Goal: Information Seeking & Learning: Learn about a topic

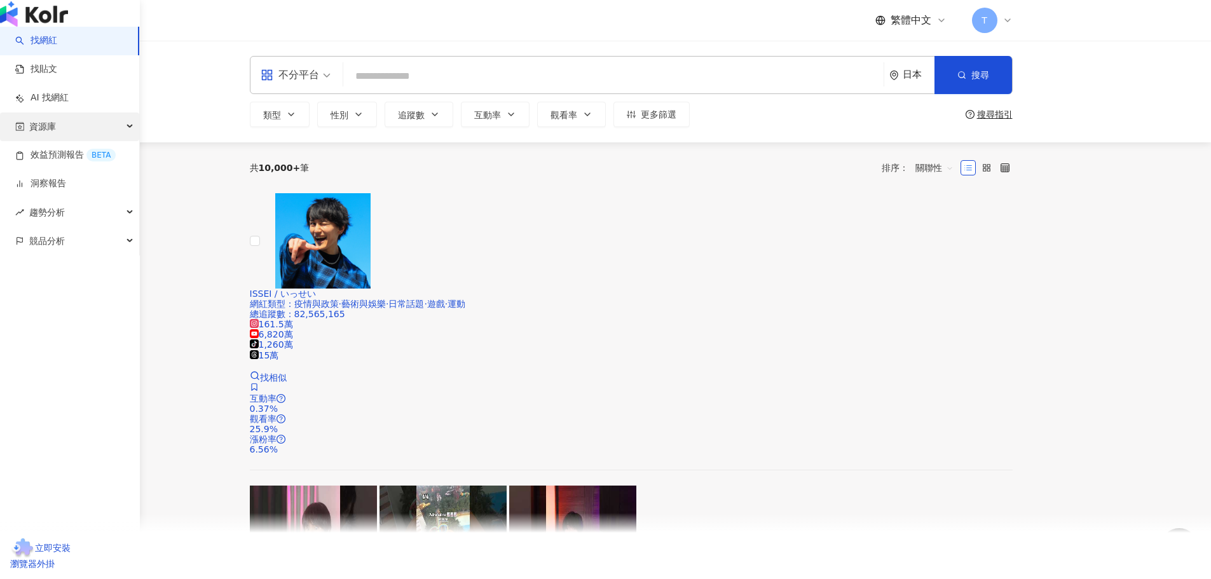
click at [86, 141] on div "資源庫" at bounding box center [69, 127] width 139 height 29
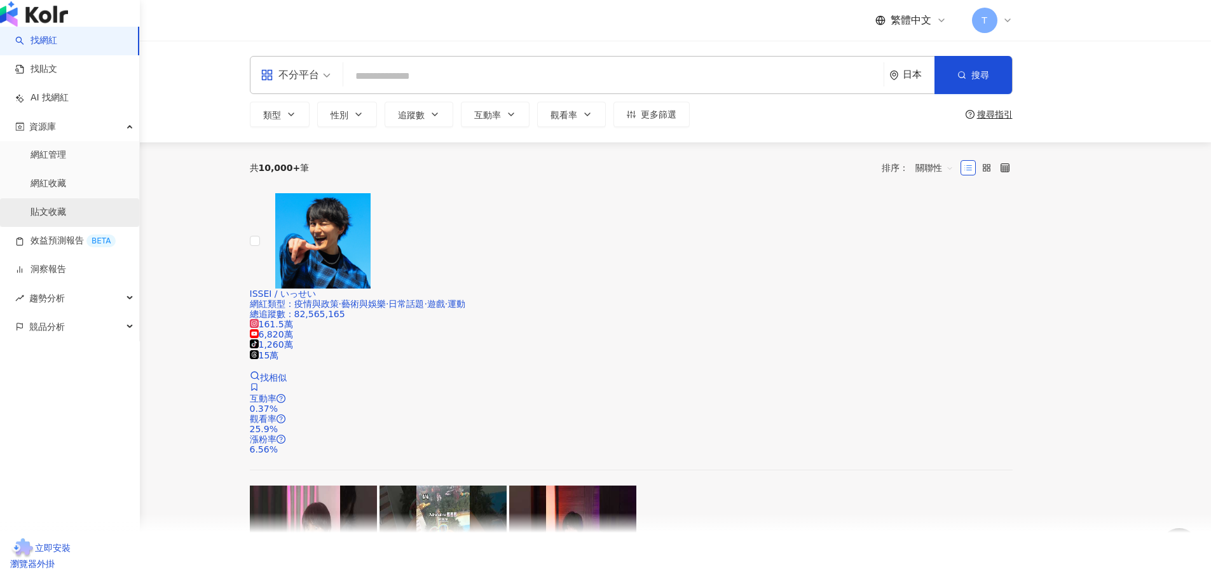
click at [64, 219] on link "貼文收藏" at bounding box center [49, 212] width 36 height 13
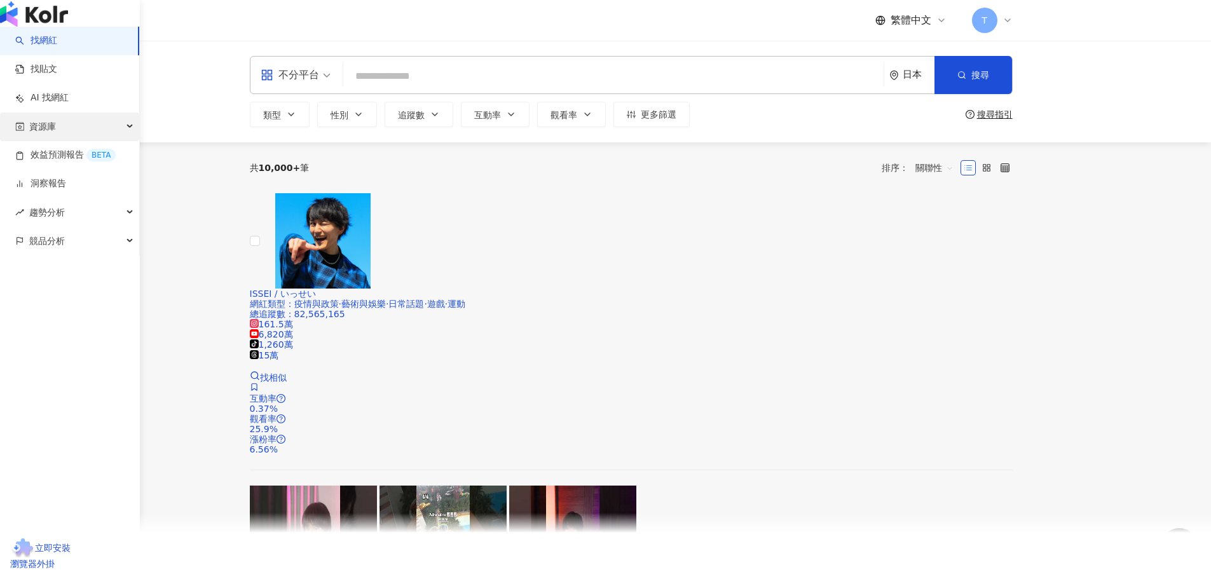
click at [64, 141] on div "資源庫" at bounding box center [69, 127] width 139 height 29
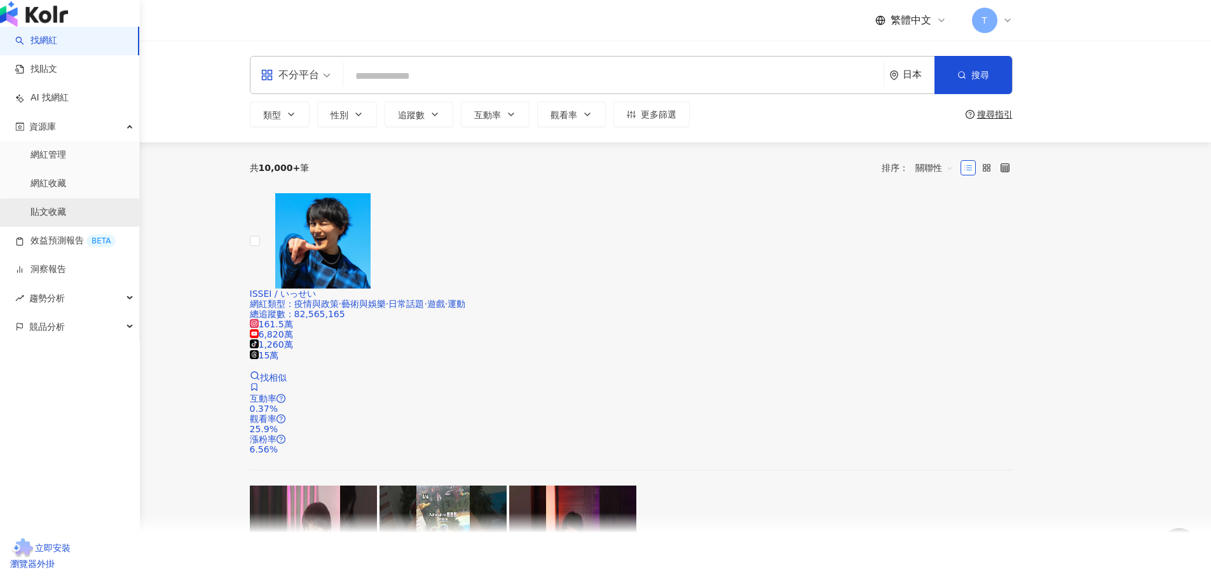
click at [31, 219] on link "貼文收藏" at bounding box center [49, 212] width 36 height 13
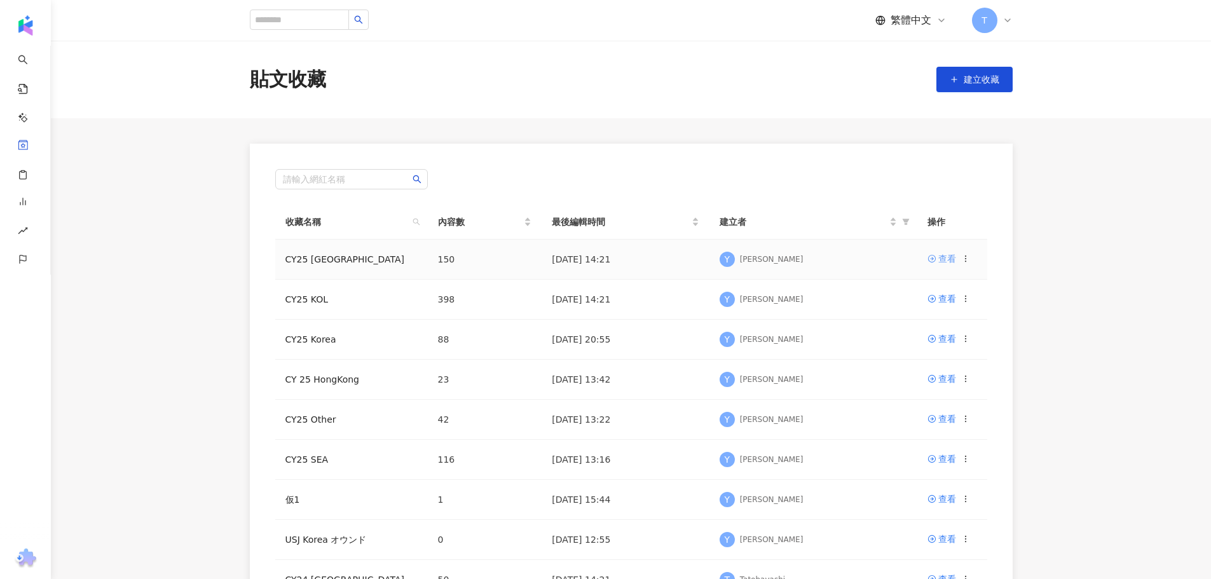
click at [943, 261] on div "查看" at bounding box center [947, 259] width 18 height 14
click at [941, 258] on div "查看" at bounding box center [947, 259] width 18 height 14
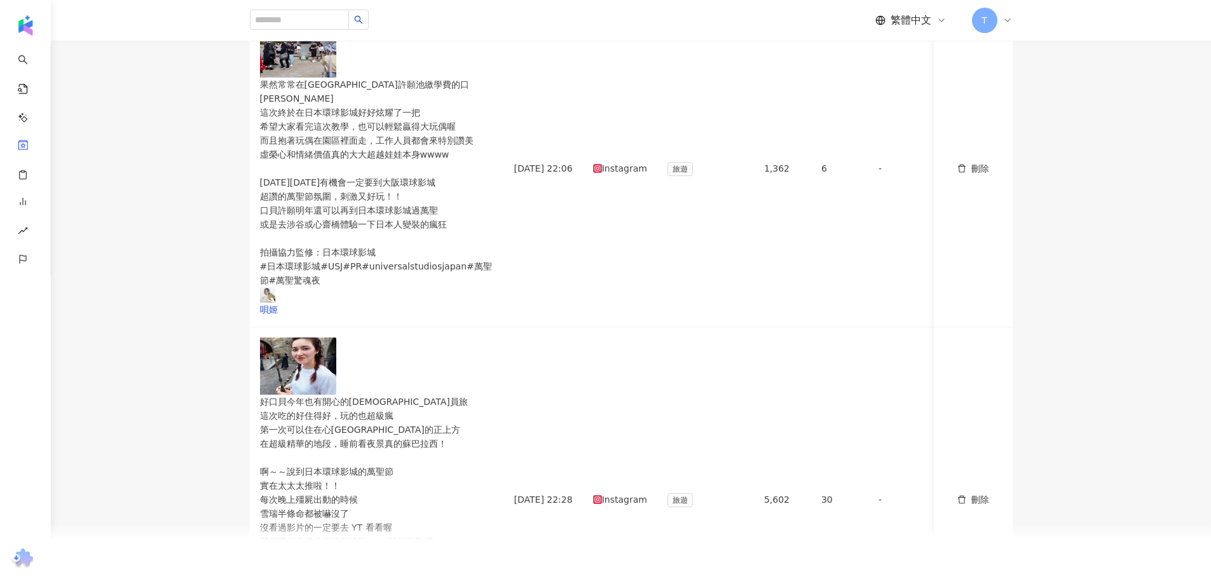
scroll to position [509, 0]
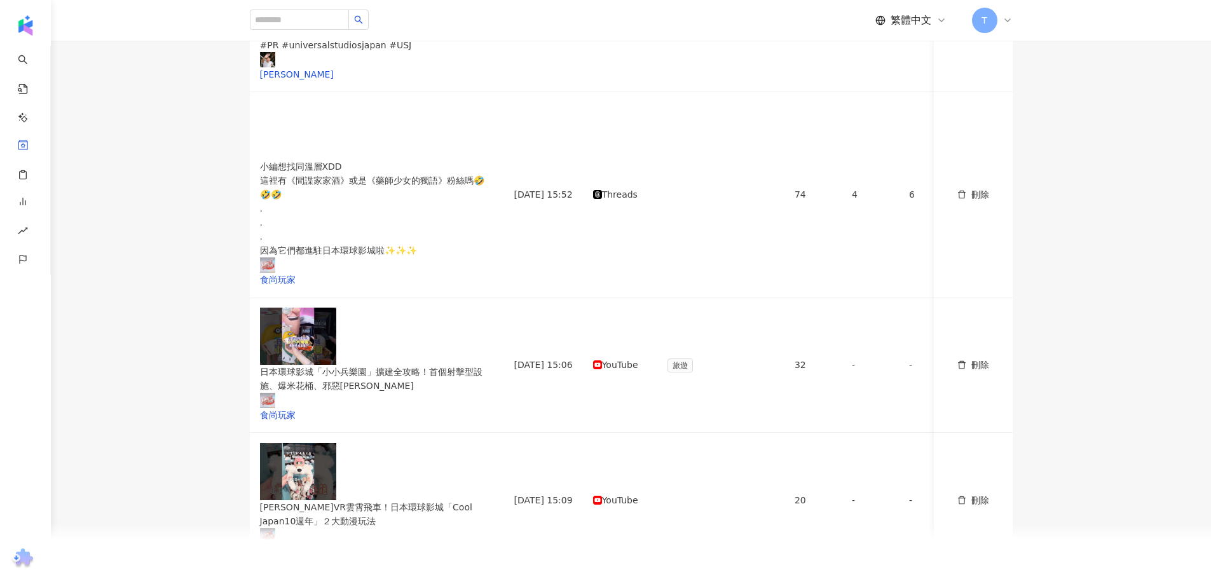
scroll to position [572, 0]
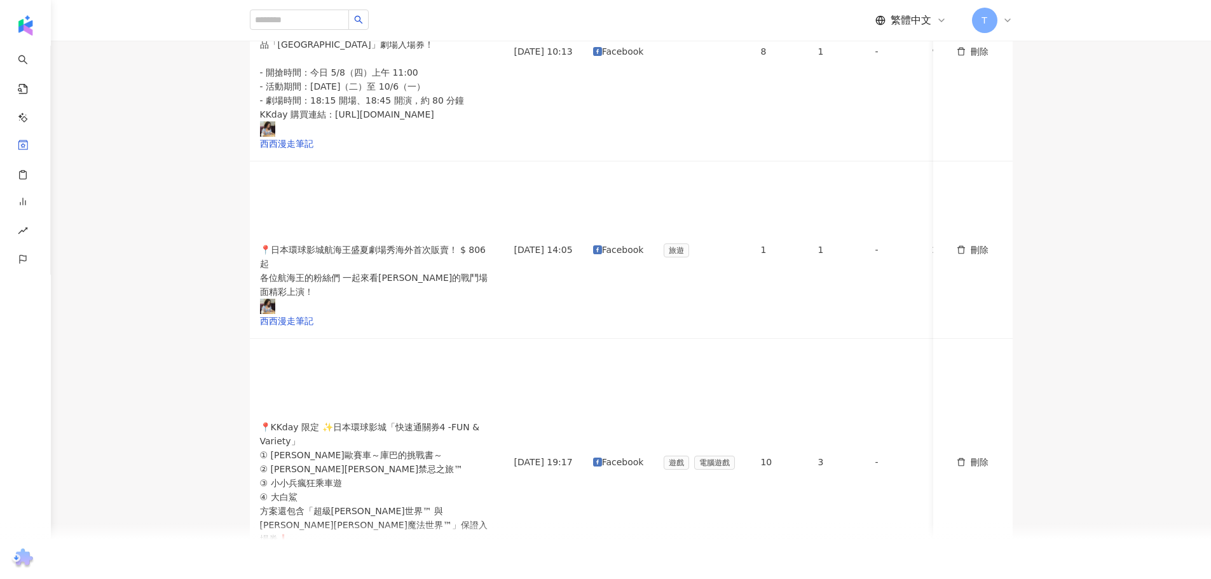
scroll to position [650, 0]
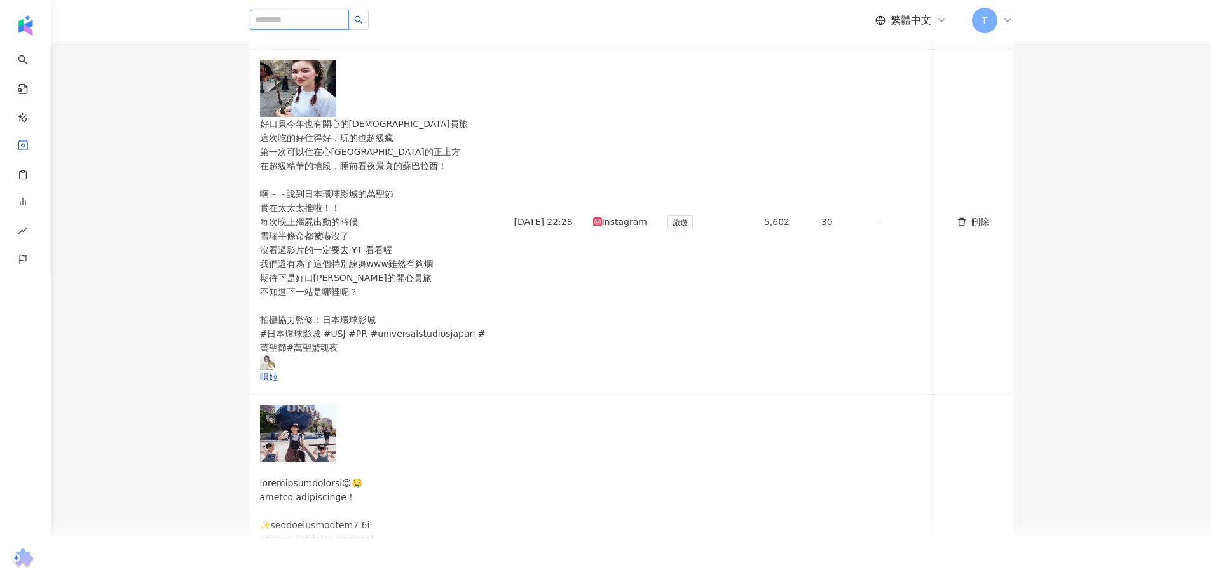
click at [271, 21] on input "search" at bounding box center [299, 20] width 99 height 20
type input "*"
type input "*****"
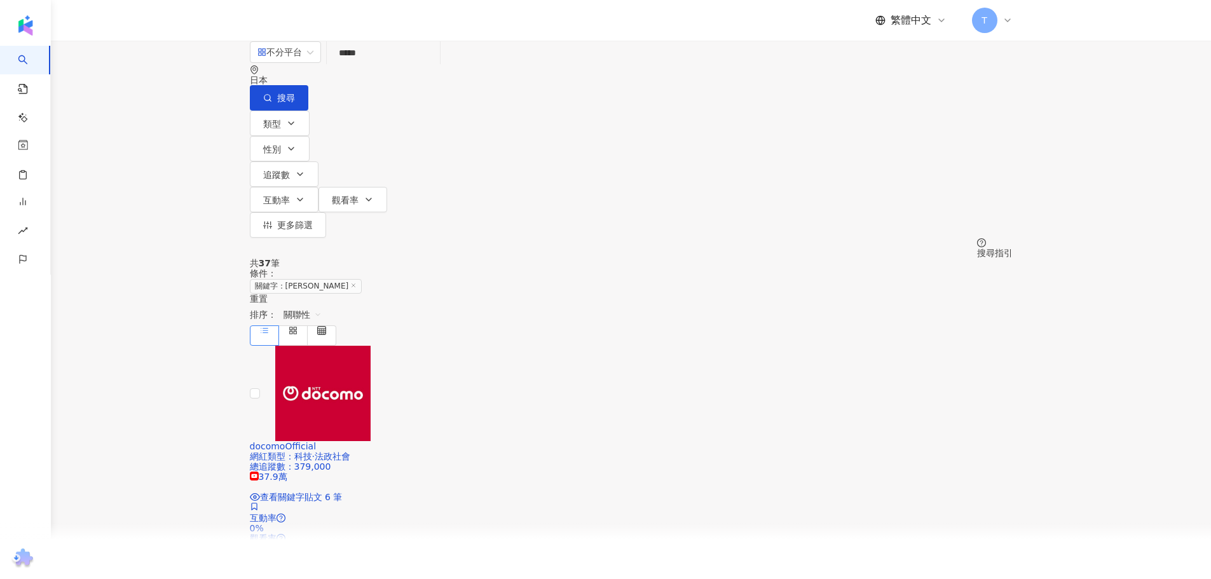
click at [915, 75] on div "日本" at bounding box center [631, 80] width 763 height 10
click at [896, 147] on div "台灣" at bounding box center [905, 140] width 18 height 14
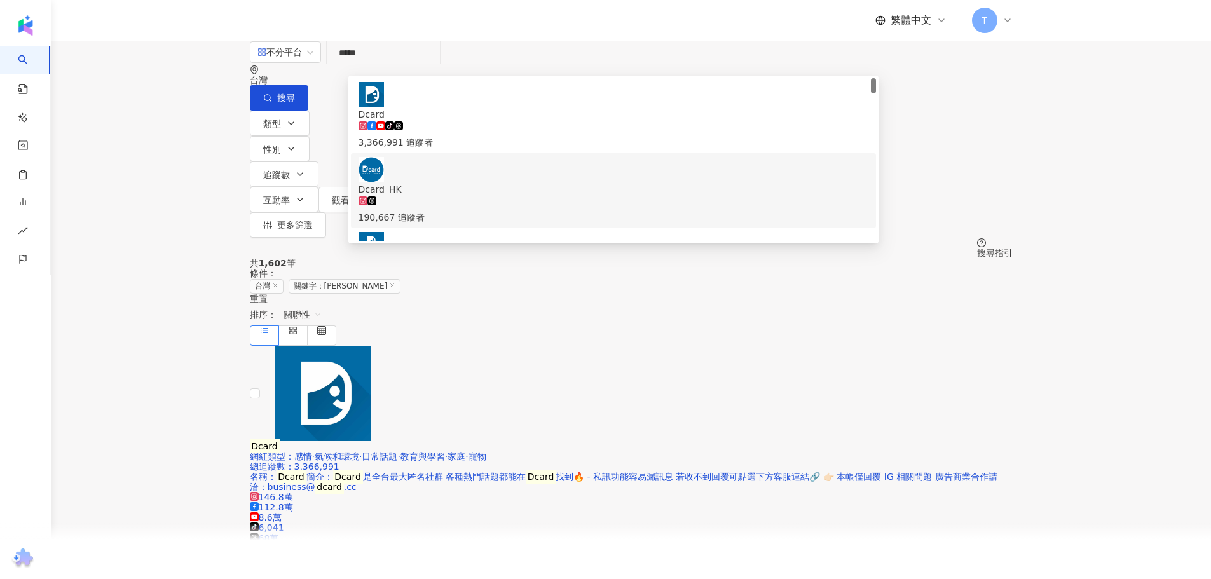
scroll to position [64, 0]
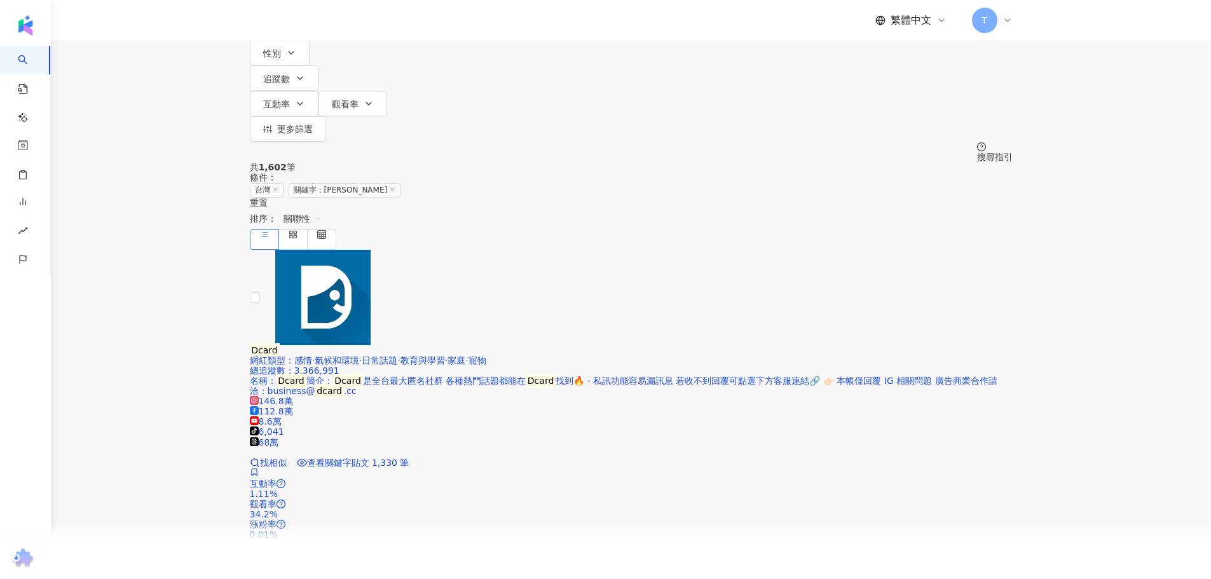
scroll to position [318, 0]
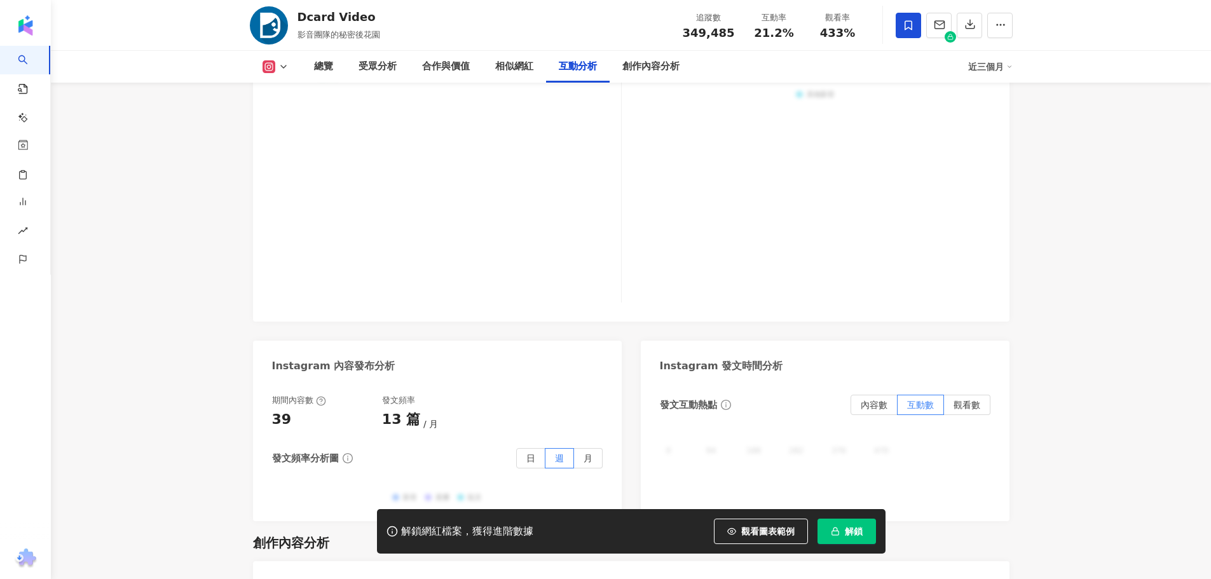
scroll to position [2921, 0]
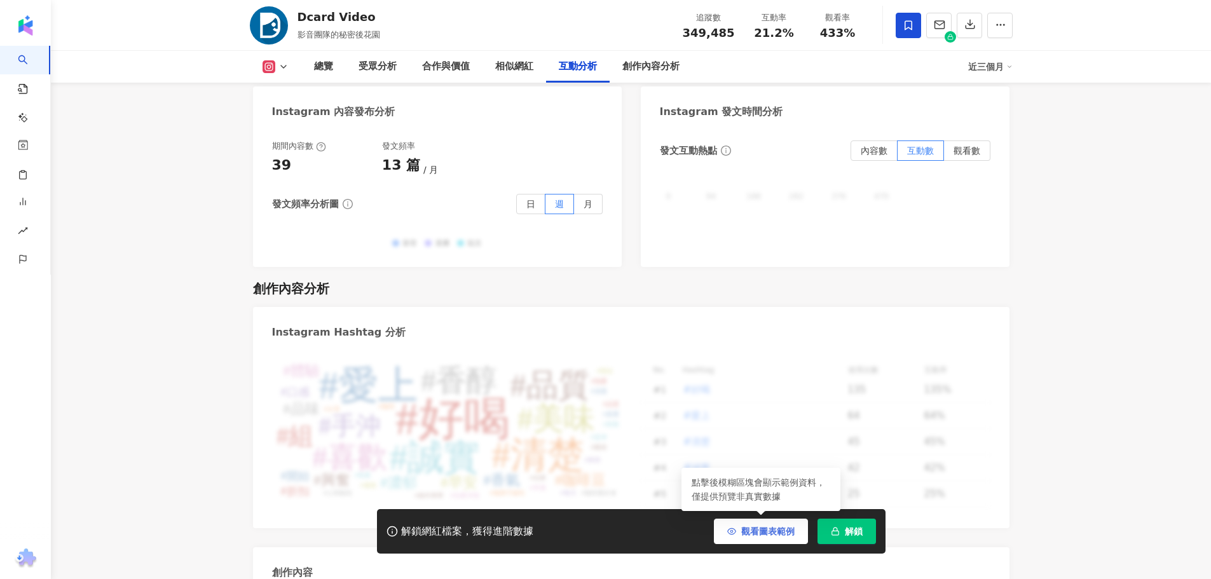
click at [776, 537] on span "觀看圖表範例" at bounding box center [767, 531] width 53 height 10
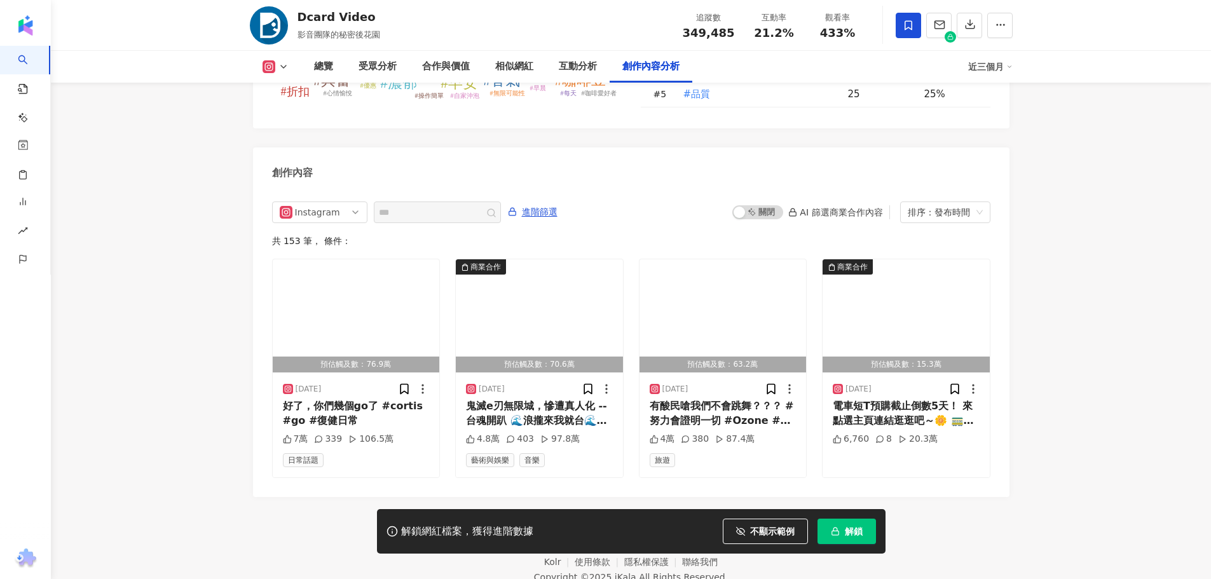
scroll to position [3376, 0]
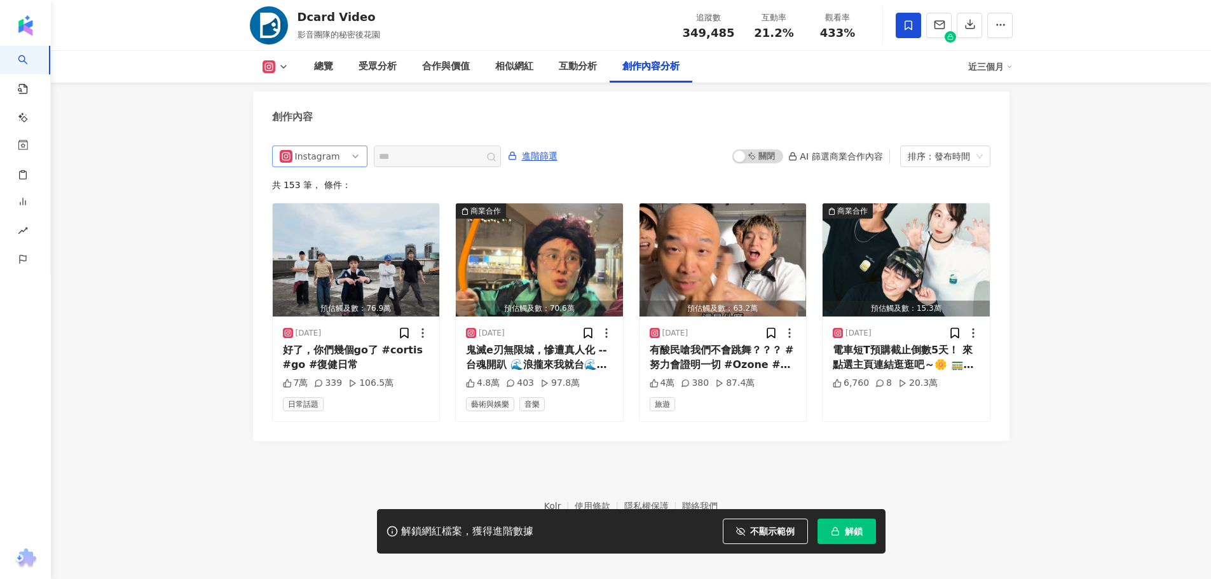
click at [305, 153] on div "Instagram" at bounding box center [315, 156] width 41 height 20
click at [323, 225] on div "YouTube" at bounding box center [318, 226] width 41 height 14
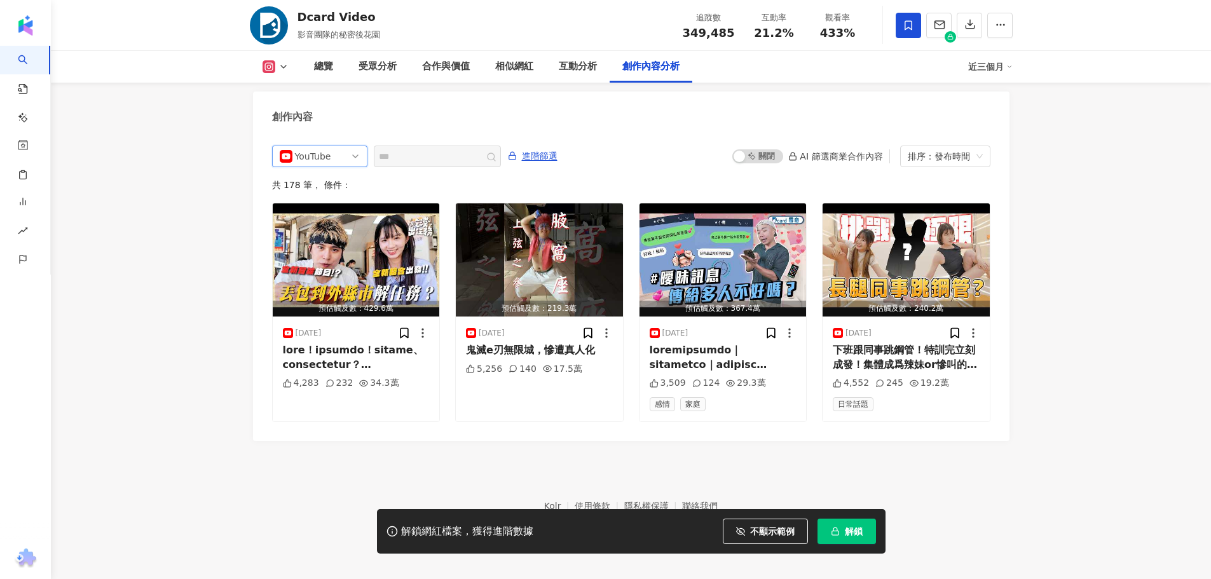
click at [835, 530] on icon "button" at bounding box center [835, 531] width 9 height 9
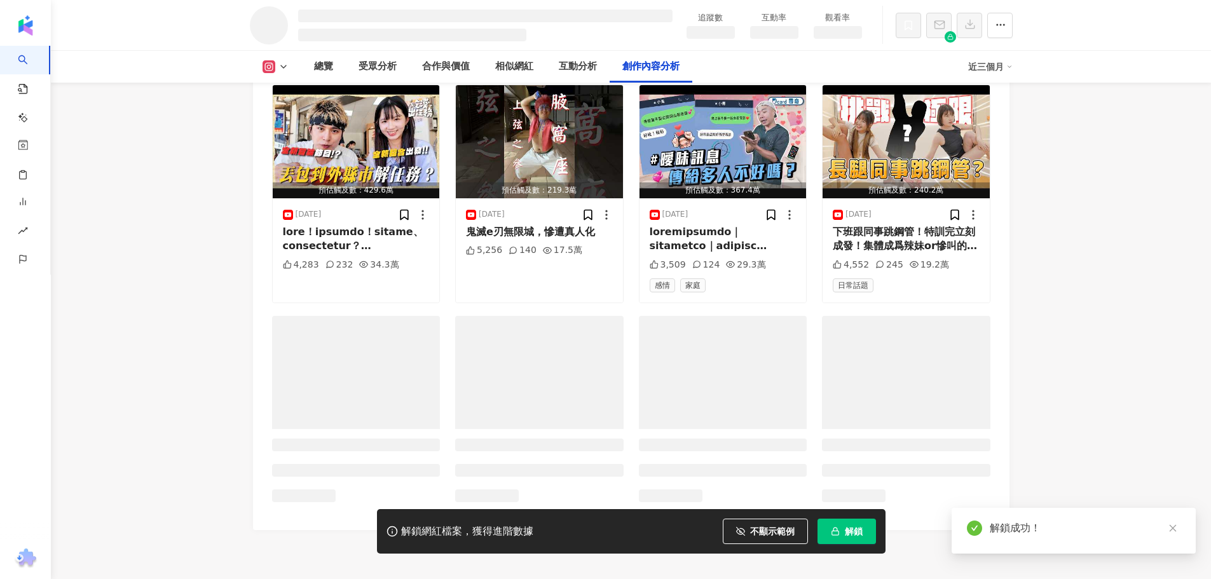
scroll to position [3558, 0]
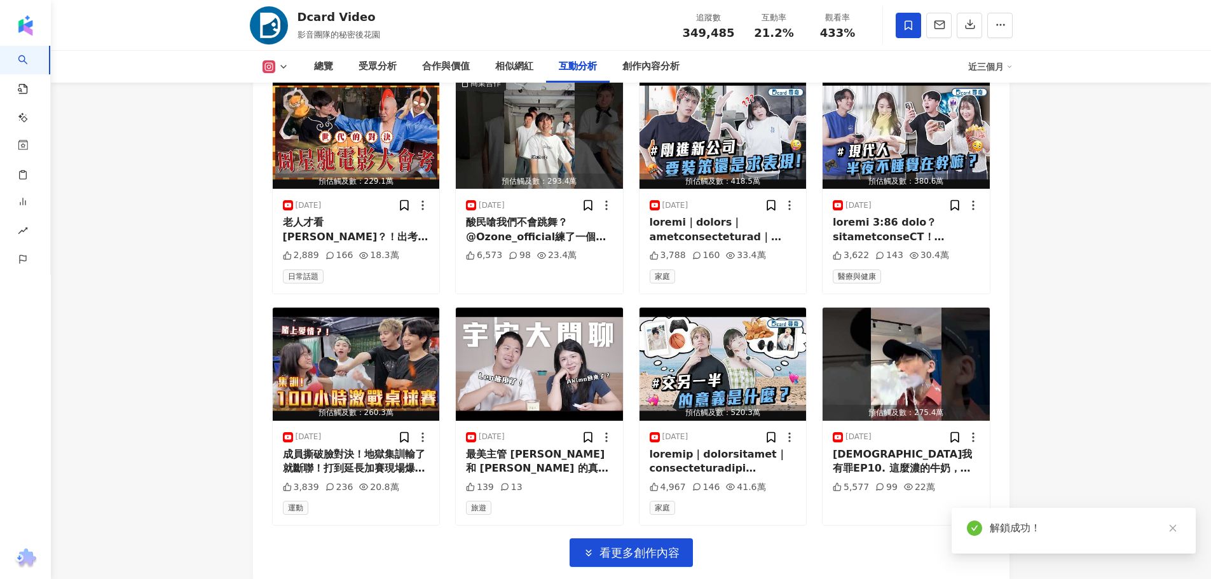
scroll to position [4366, 0]
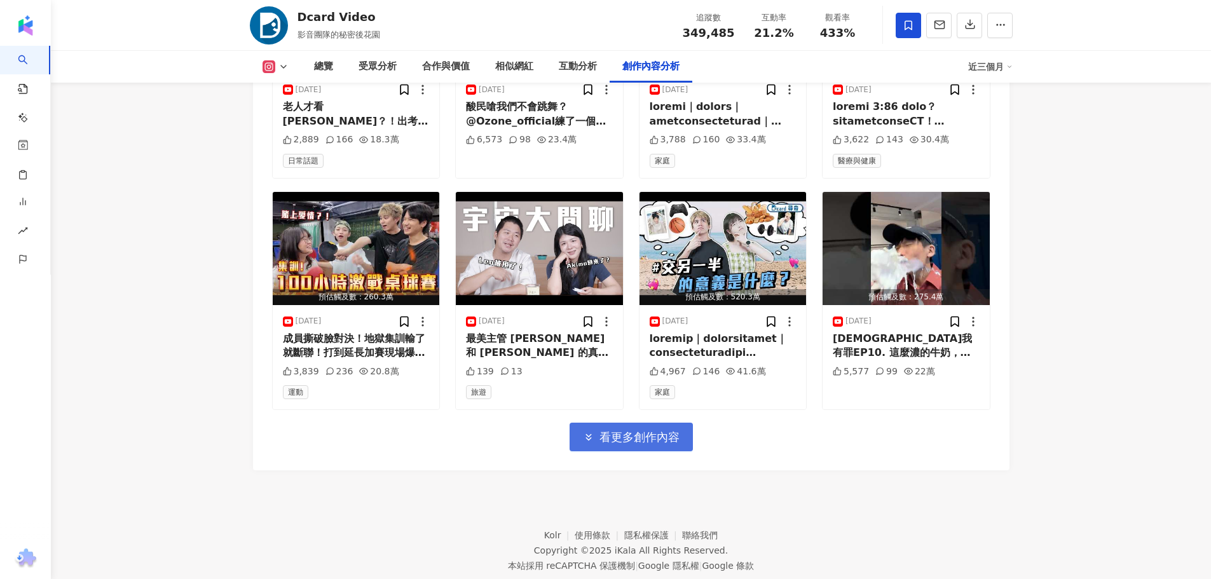
click at [626, 444] on span "看更多創作內容" at bounding box center [639, 437] width 80 height 14
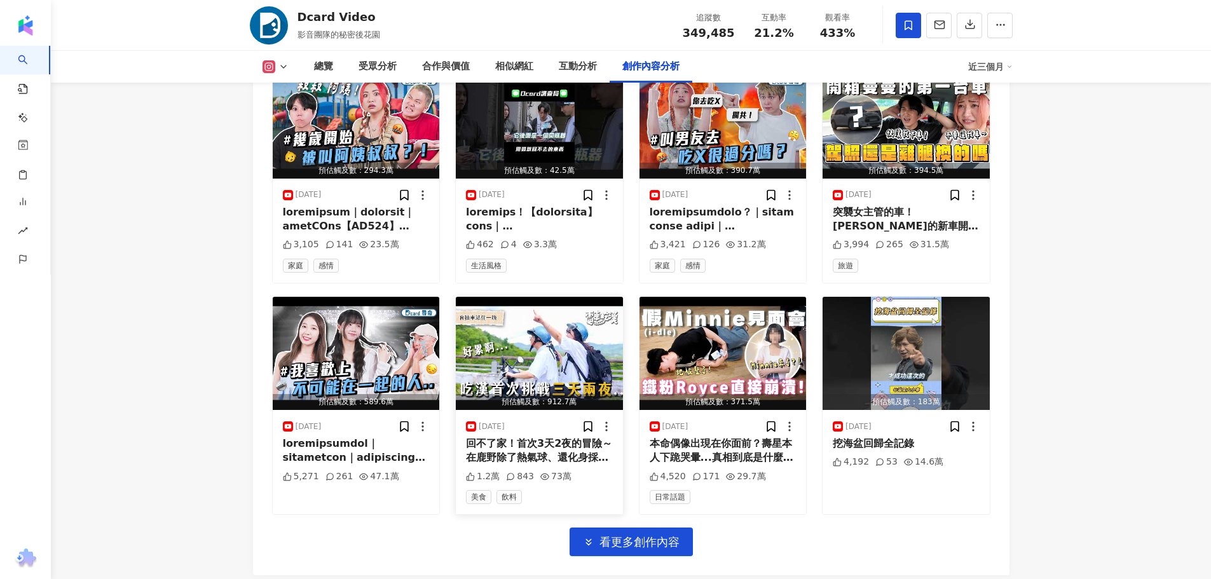
scroll to position [5114, 0]
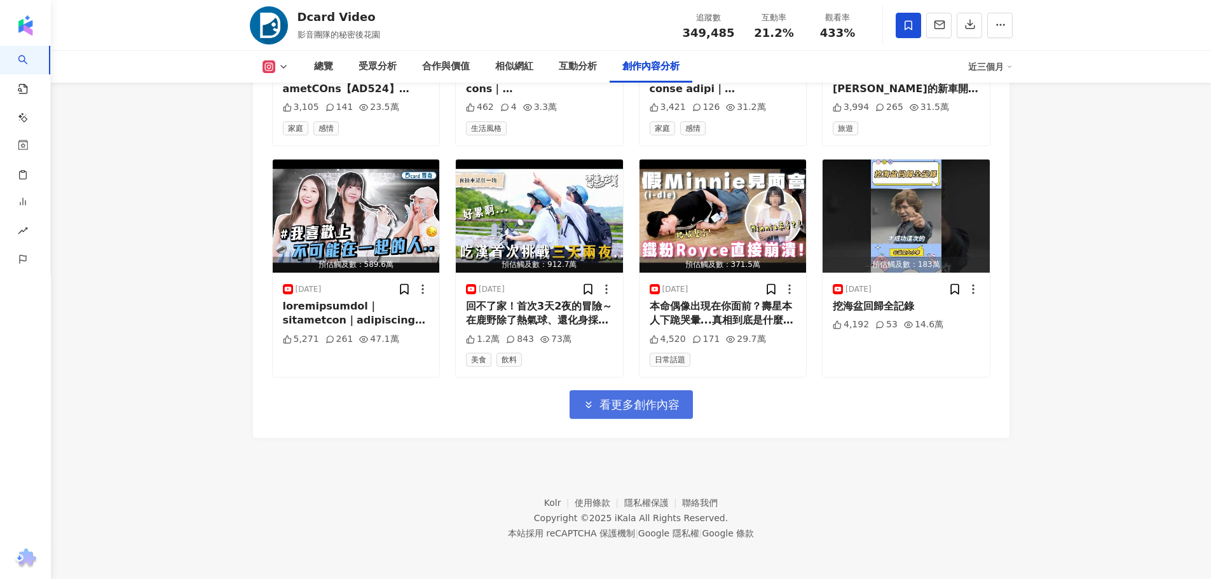
click at [625, 405] on span "看更多創作內容" at bounding box center [639, 405] width 80 height 14
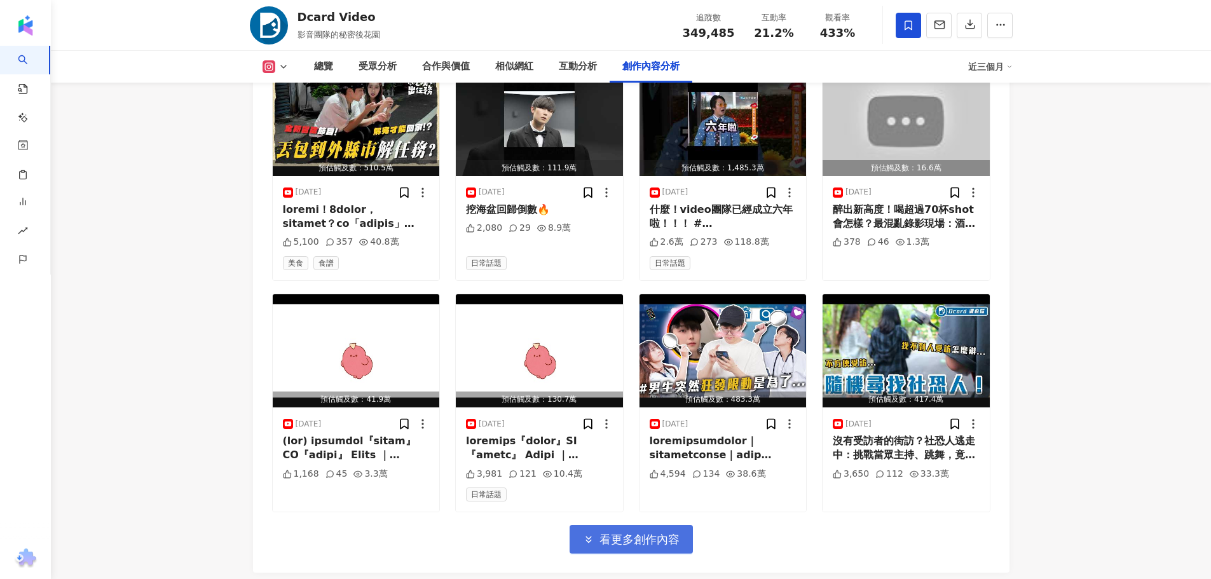
scroll to position [5809, 0]
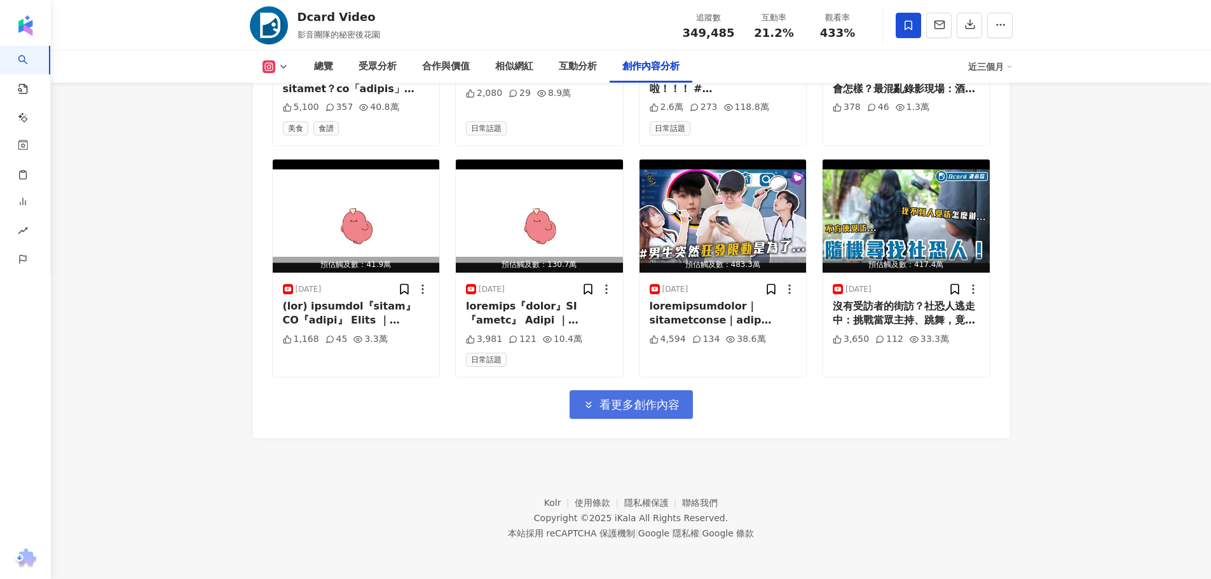
click at [633, 404] on span "看更多創作內容" at bounding box center [639, 405] width 80 height 14
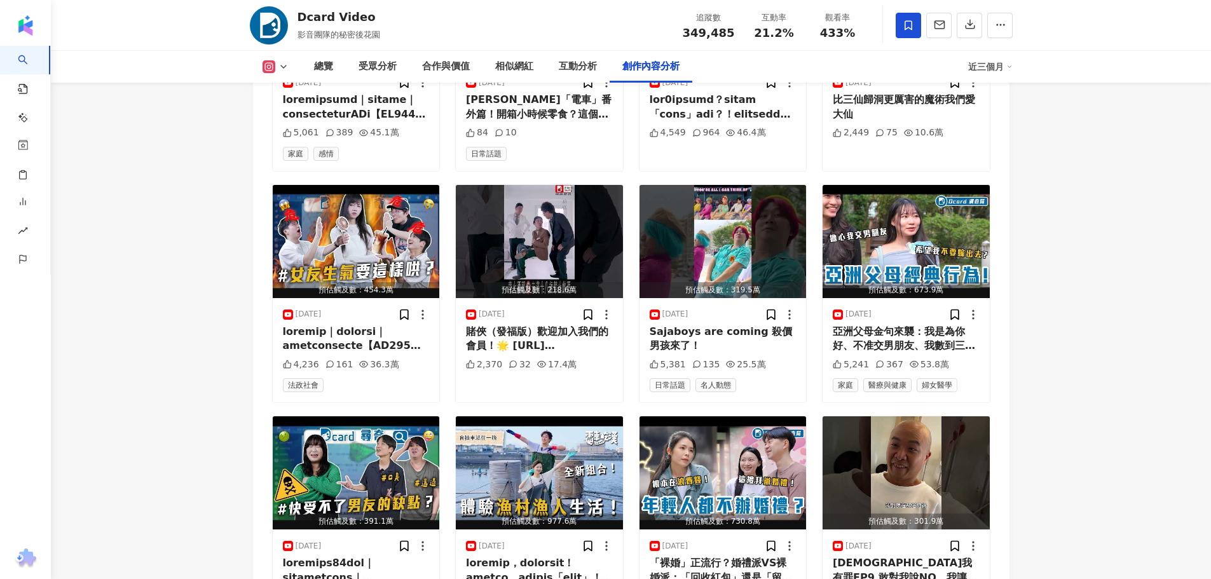
scroll to position [6381, 0]
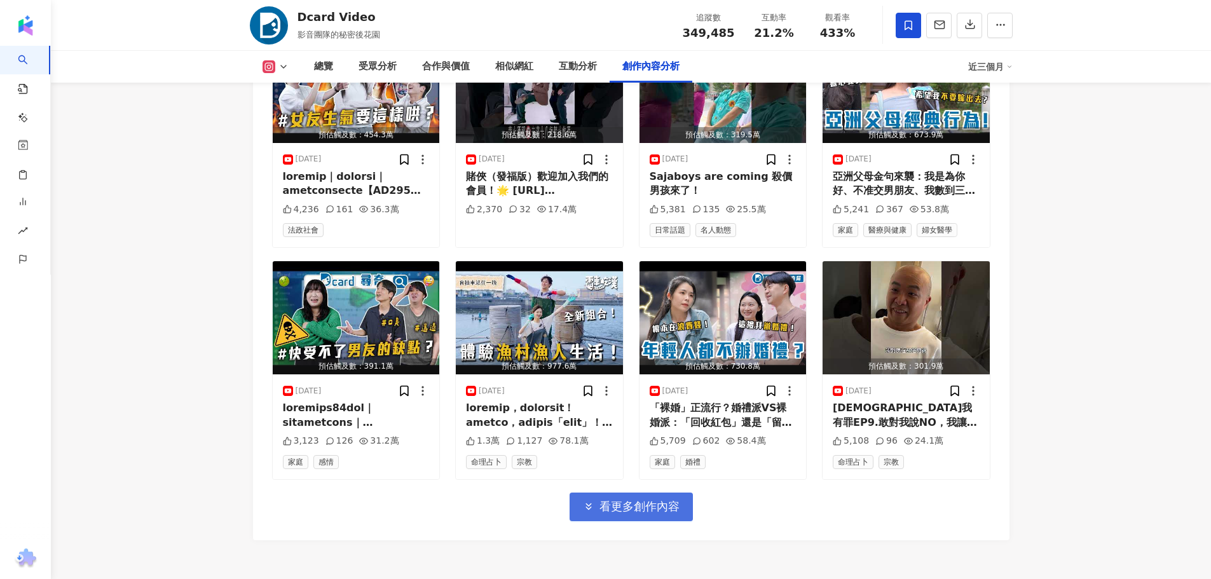
click at [640, 514] on span "看更多創作內容" at bounding box center [639, 507] width 80 height 14
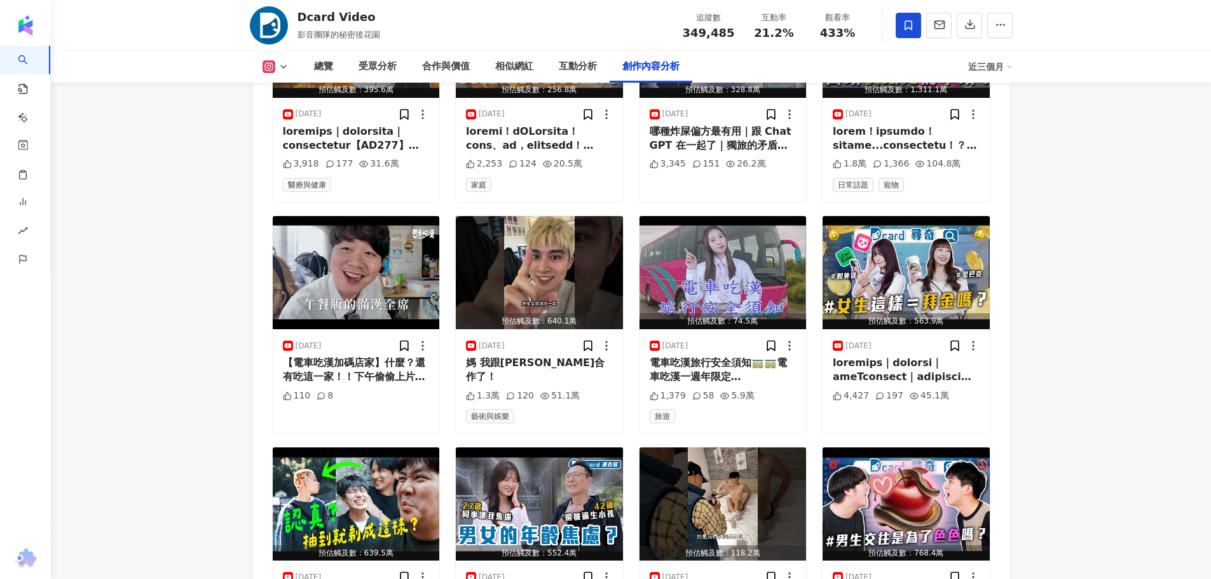
scroll to position [7081, 0]
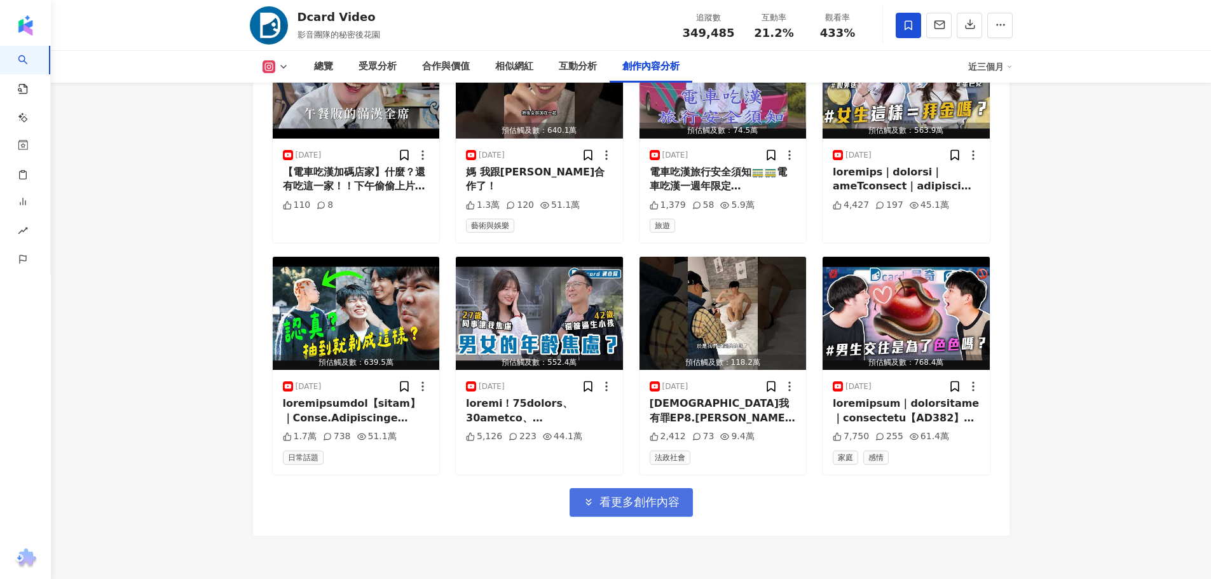
click at [633, 509] on span "看更多創作內容" at bounding box center [639, 502] width 80 height 14
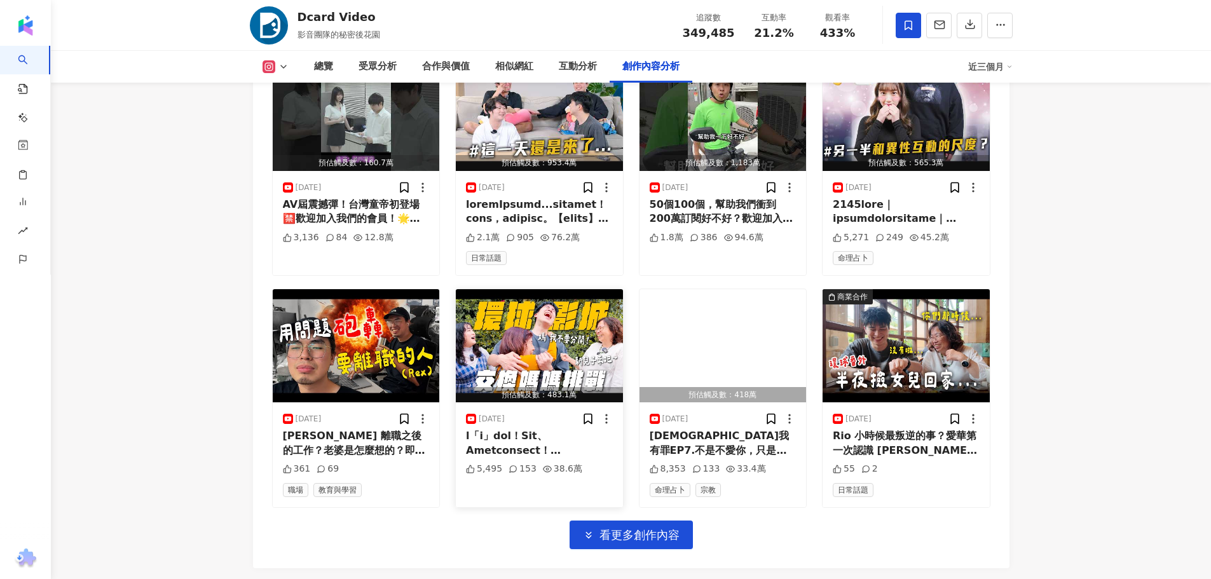
scroll to position [7844, 0]
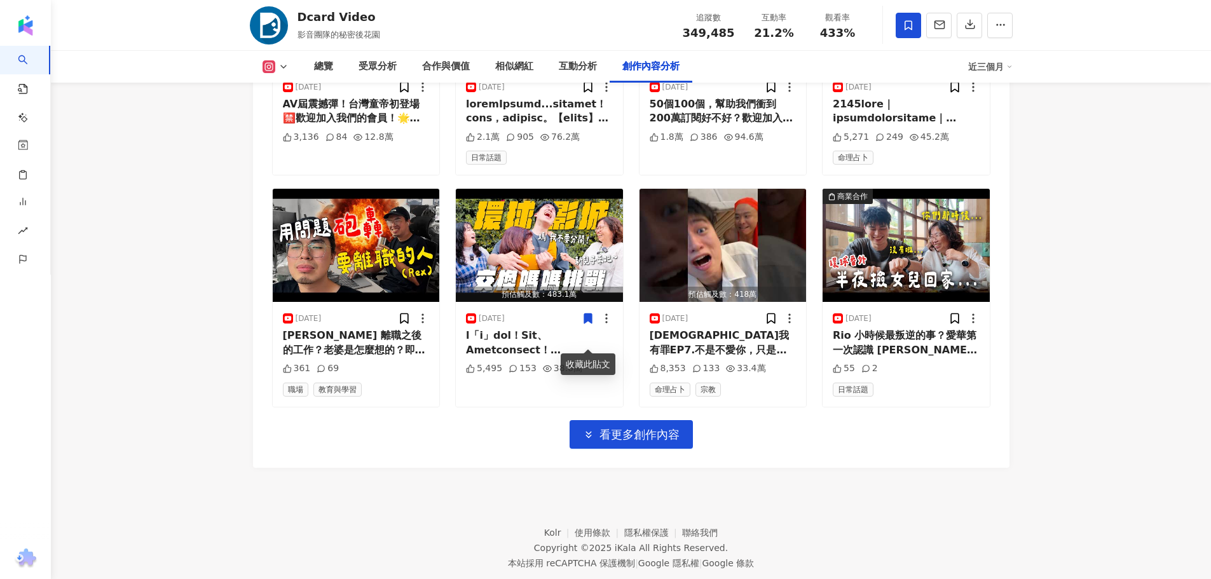
click at [583, 325] on icon at bounding box center [588, 318] width 13 height 13
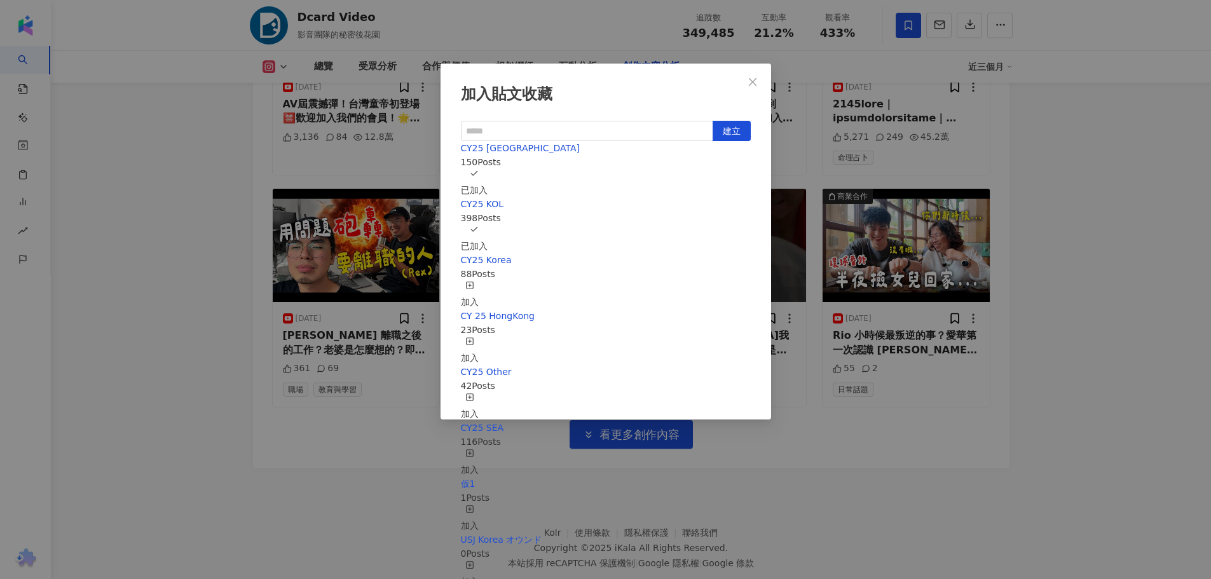
click at [390, 516] on div "加入貼文收藏 建立 CY25 Taiwan 150 Posts 已加入 CY25 KOL 398 Posts 已加入 CY25 Korea 88 Posts …" at bounding box center [605, 289] width 1211 height 579
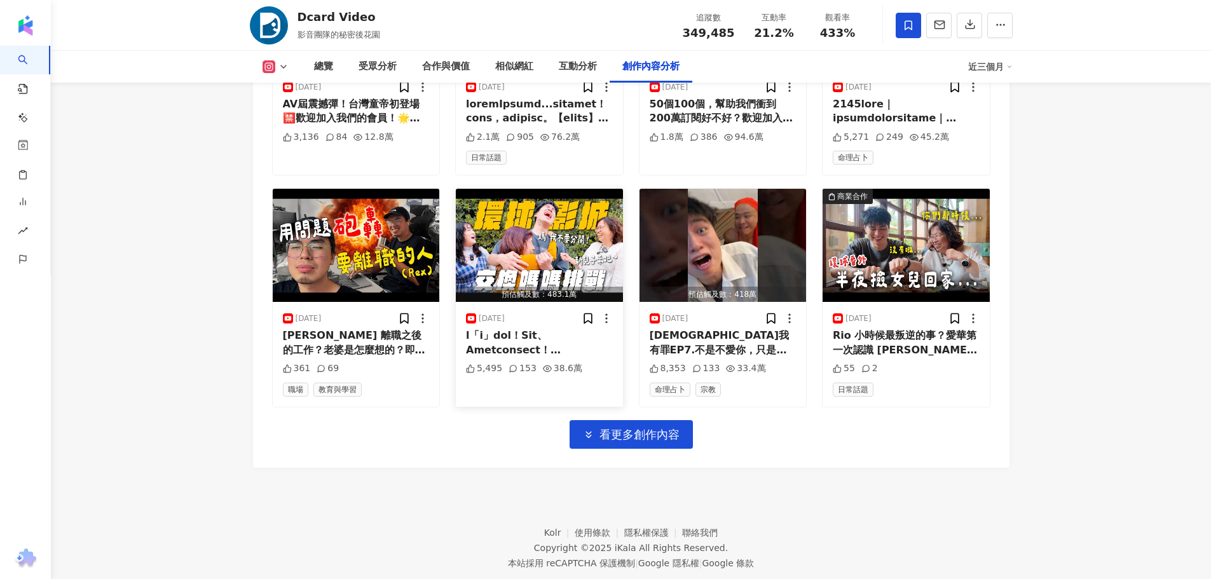
click at [514, 357] on div at bounding box center [539, 343] width 147 height 29
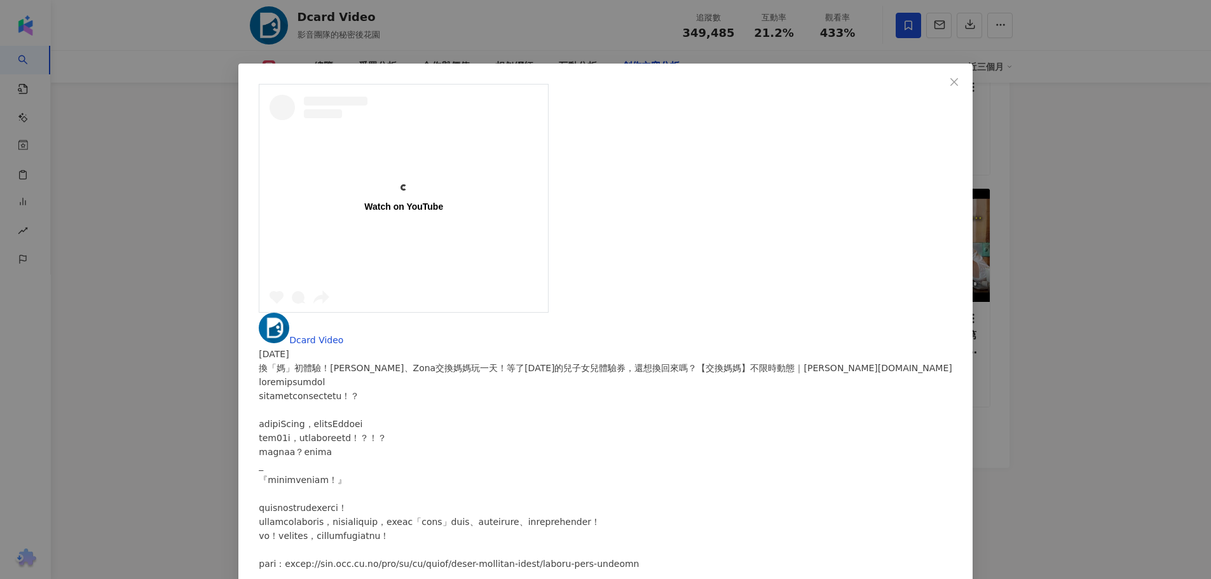
scroll to position [582, 0]
click at [446, 476] on div "Watch on YouTube Dcard Video 2025/5/23 換「媽」初體驗！Rio、Zona交換媽媽玩一天！等了30年的兒子女兒體驗券，還想…" at bounding box center [605, 289] width 1211 height 579
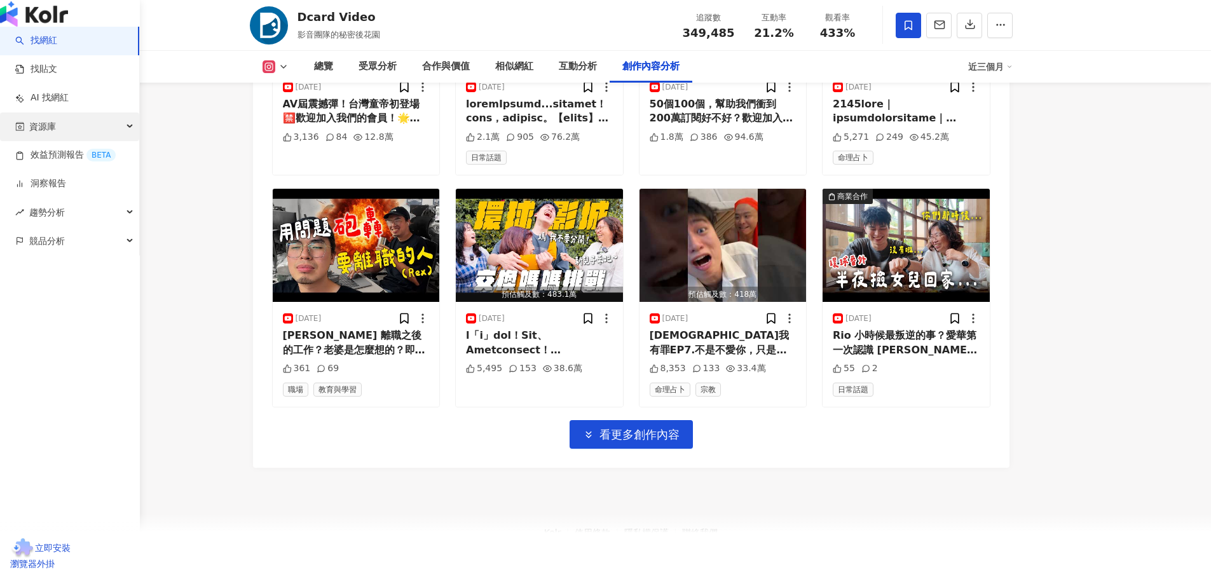
click at [49, 141] on span "資源庫" at bounding box center [42, 127] width 27 height 29
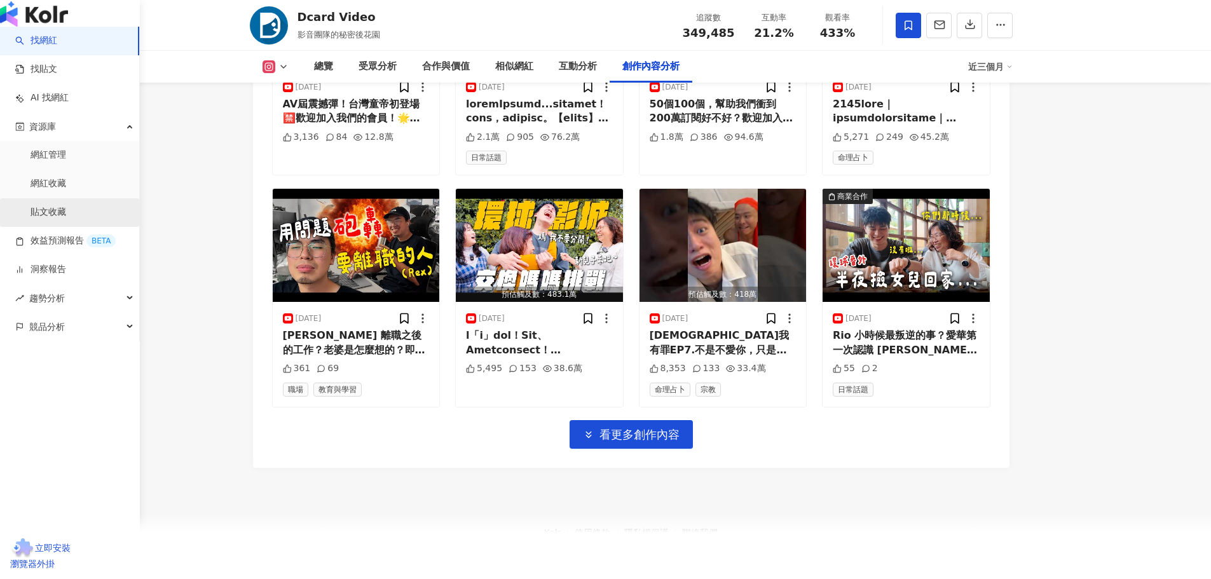
click at [46, 219] on link "貼文收藏" at bounding box center [49, 212] width 36 height 13
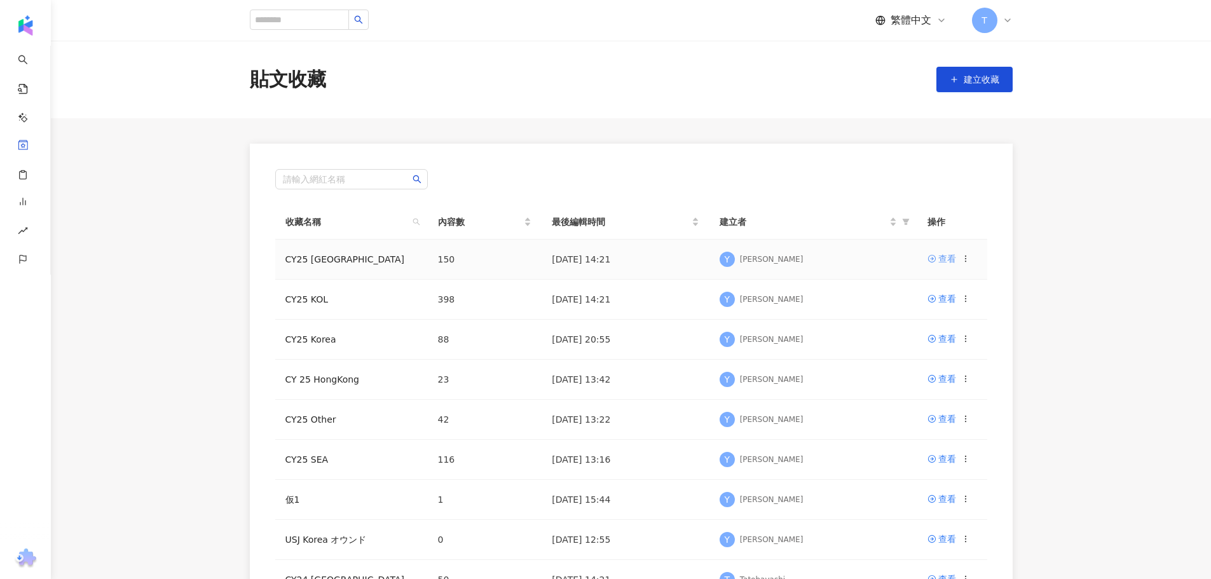
click at [938, 257] on div "查看" at bounding box center [947, 259] width 18 height 14
click at [946, 260] on div "查看" at bounding box center [947, 259] width 18 height 14
click at [942, 260] on div "查看" at bounding box center [947, 259] width 18 height 14
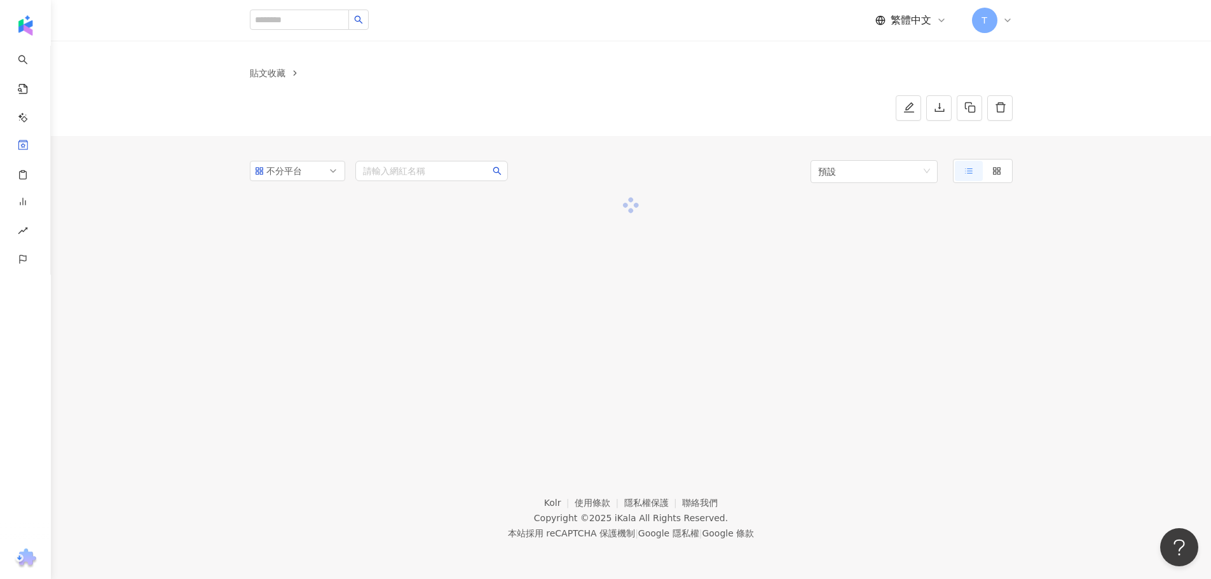
click at [942, 260] on div at bounding box center [631, 299] width 763 height 203
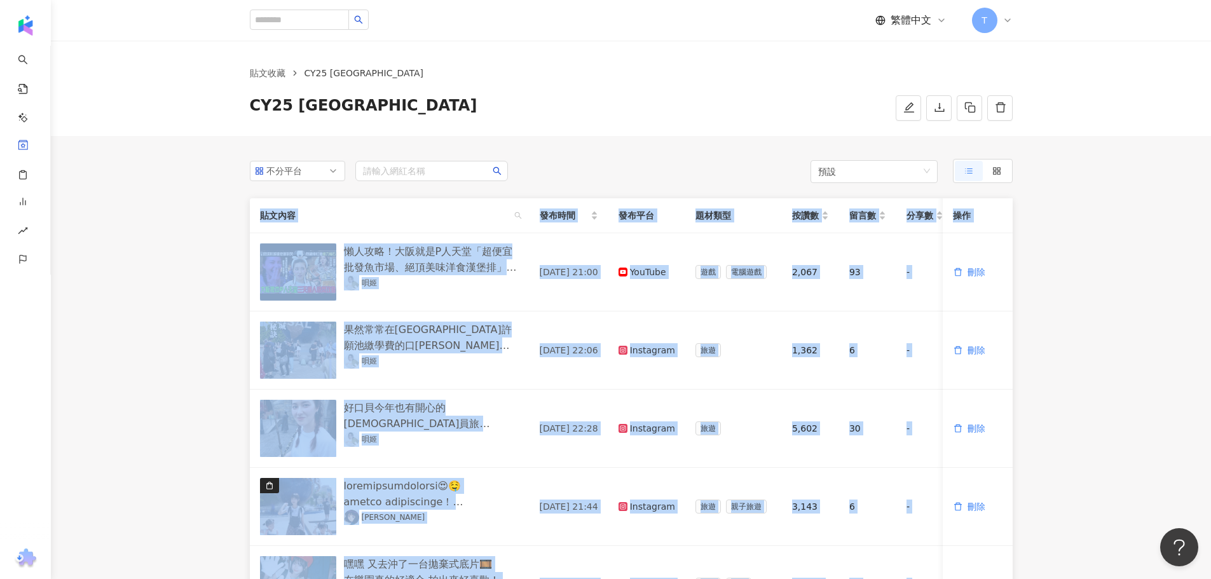
click at [162, 226] on main "貼文收藏 CY25 [GEOGRAPHIC_DATA] CY25 [GEOGRAPHIC_DATA] 不分平台 請輸入網紅名稱 預設 貼文內容 發布時間 發布…" at bounding box center [631, 560] width 1160 height 1038
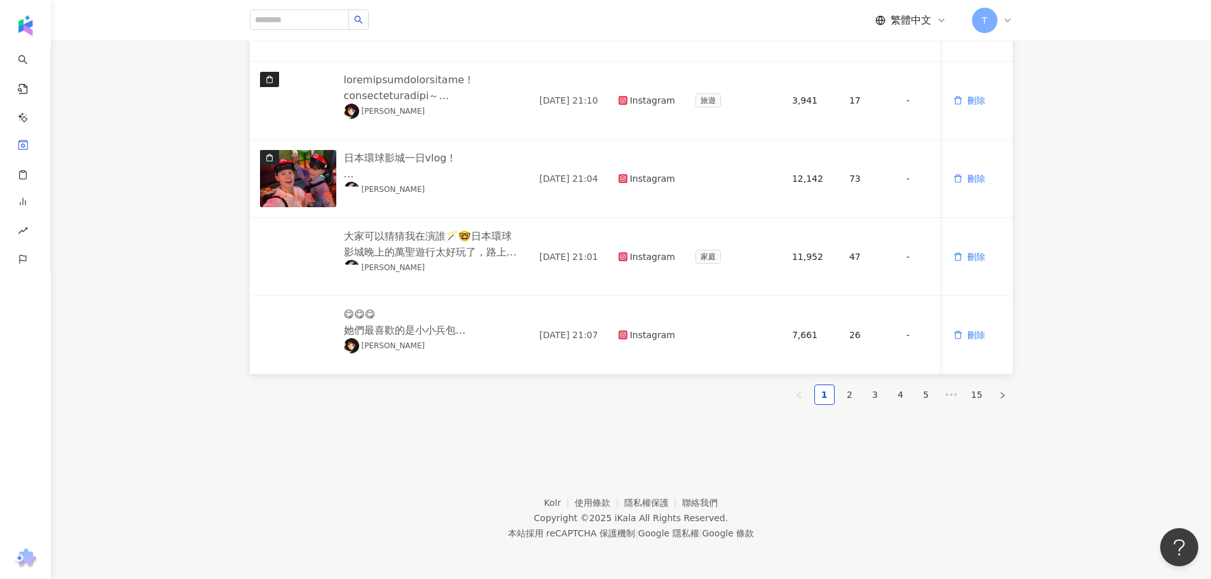
scroll to position [650, 0]
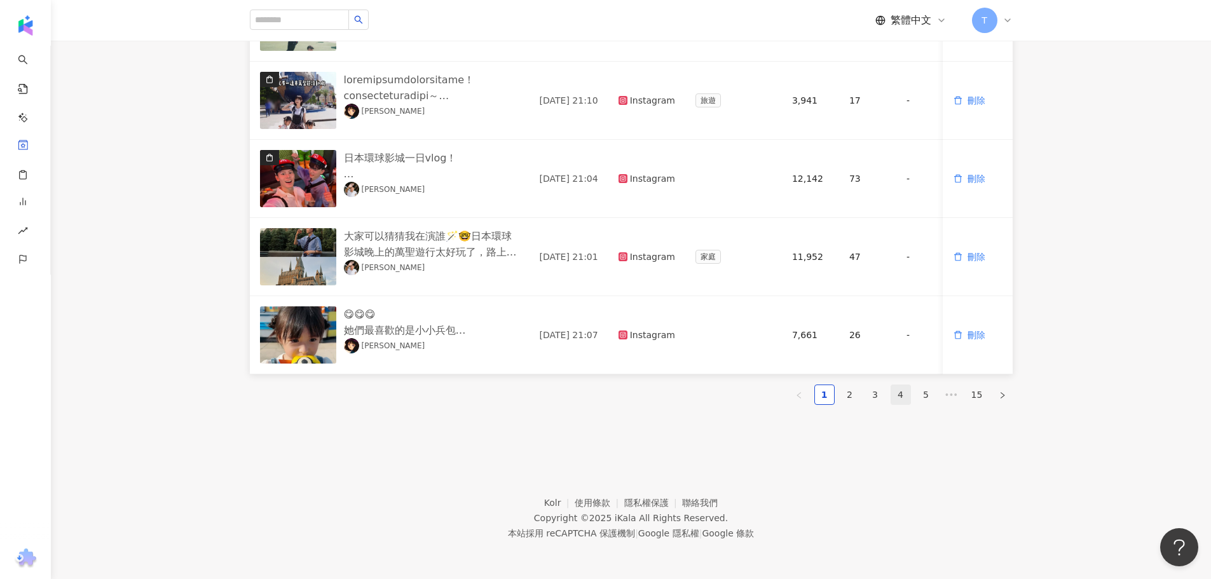
click at [899, 398] on link "4" at bounding box center [900, 394] width 19 height 19
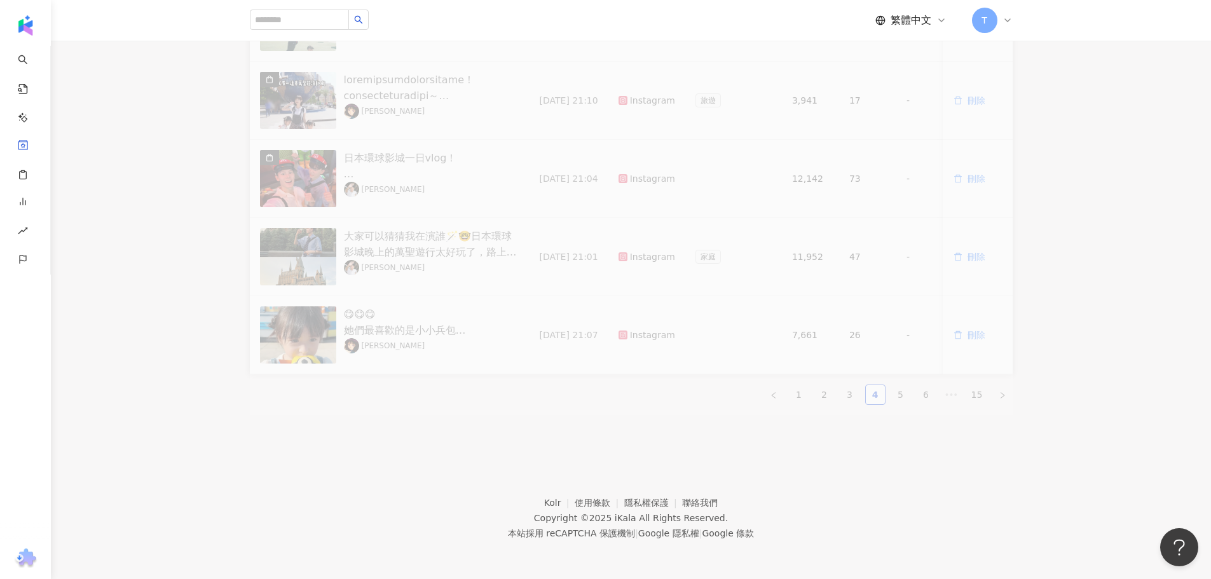
click at [491, 446] on footer "Kolr 使用條款 隱私權保護 聯絡我們 Copyright © 2025 iKala All Rights Reserved. 本站採用 reCAPTCHA…" at bounding box center [631, 508] width 1160 height 141
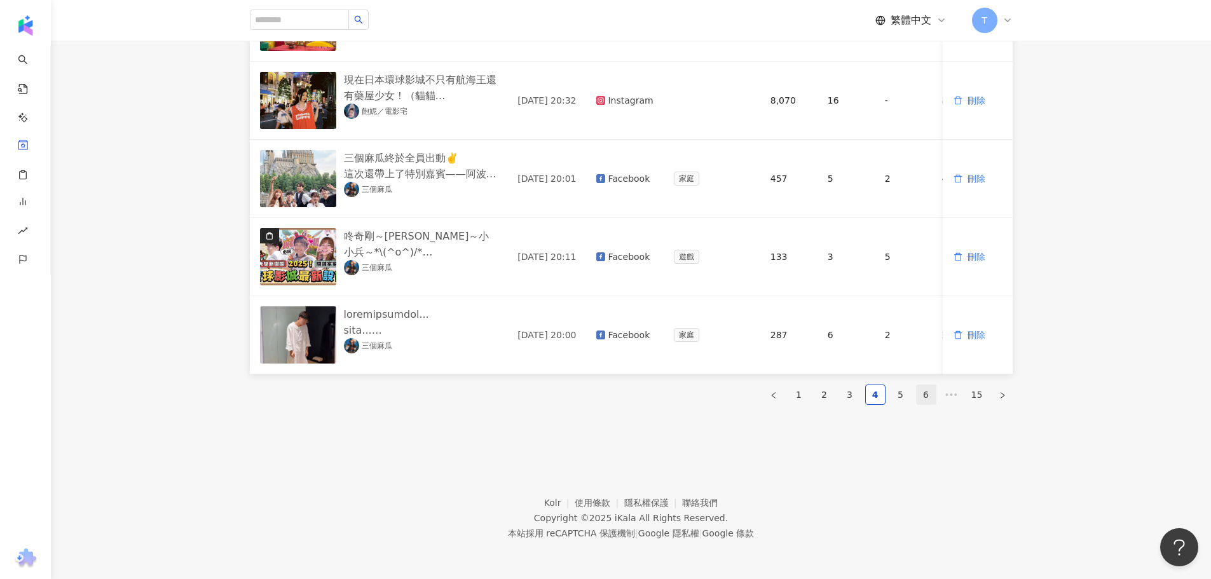
click at [931, 393] on link "6" at bounding box center [926, 394] width 19 height 19
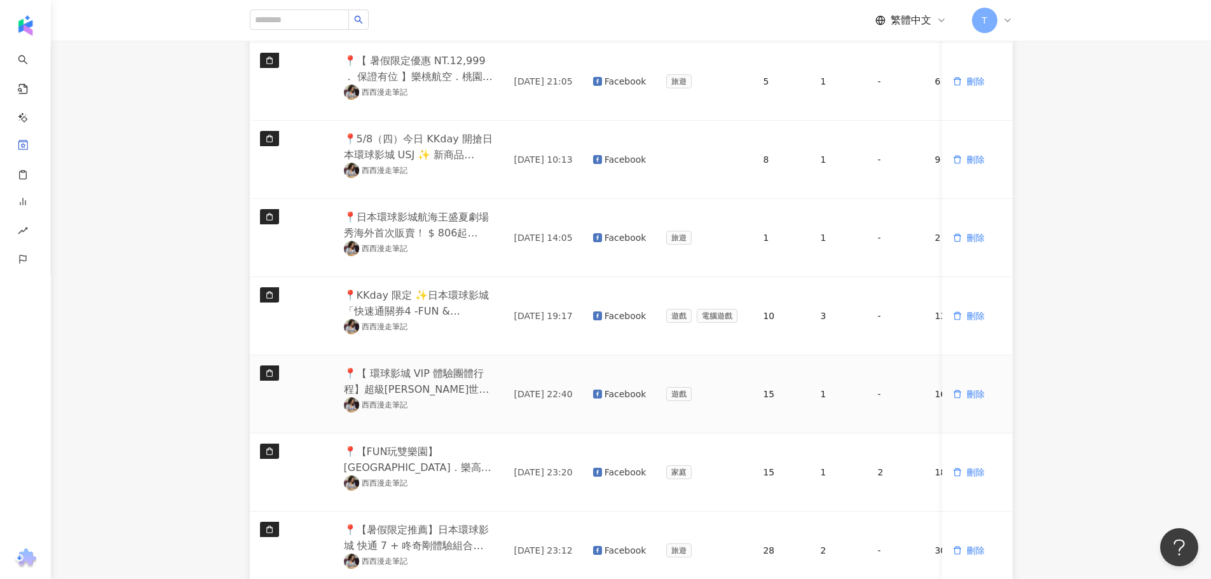
scroll to position [78, 0]
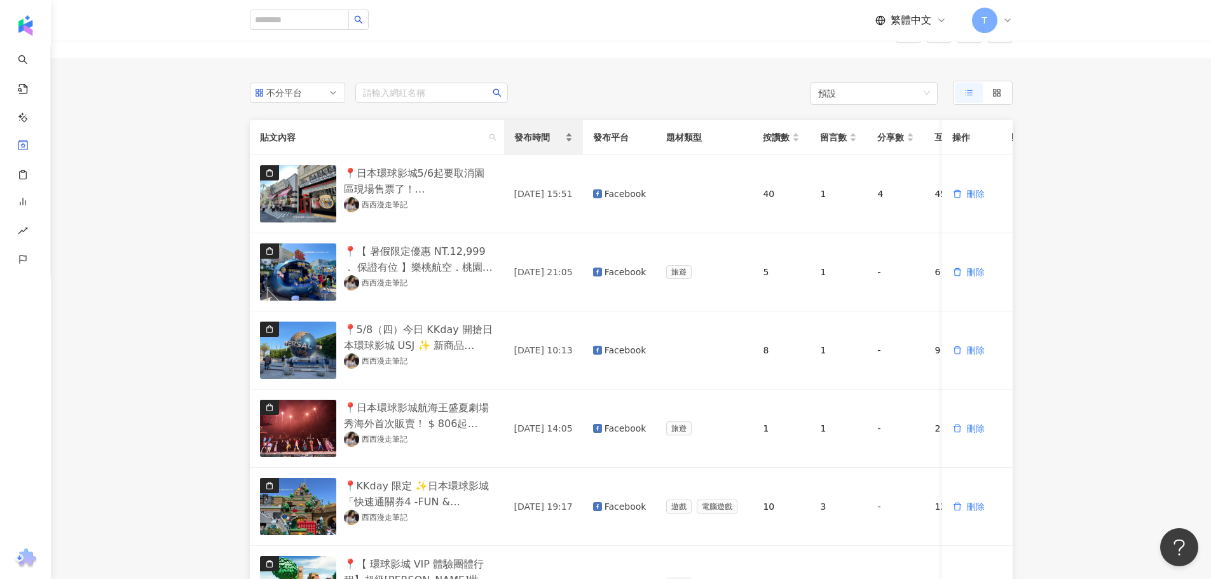
click at [538, 140] on span "發布時間" at bounding box center [538, 137] width 48 height 14
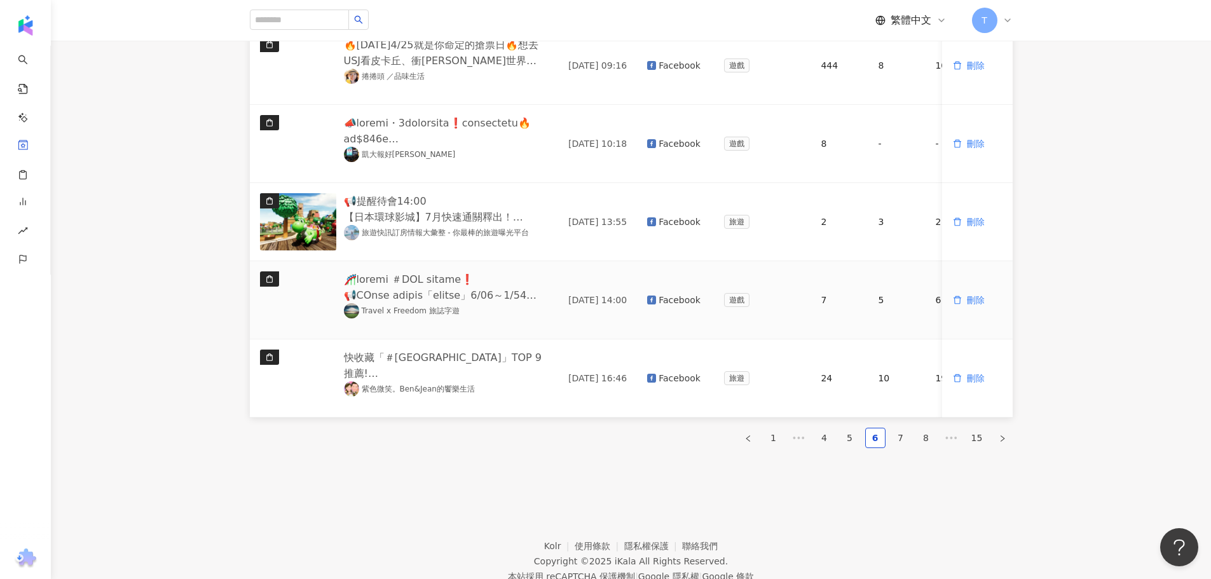
scroll to position [650, 0]
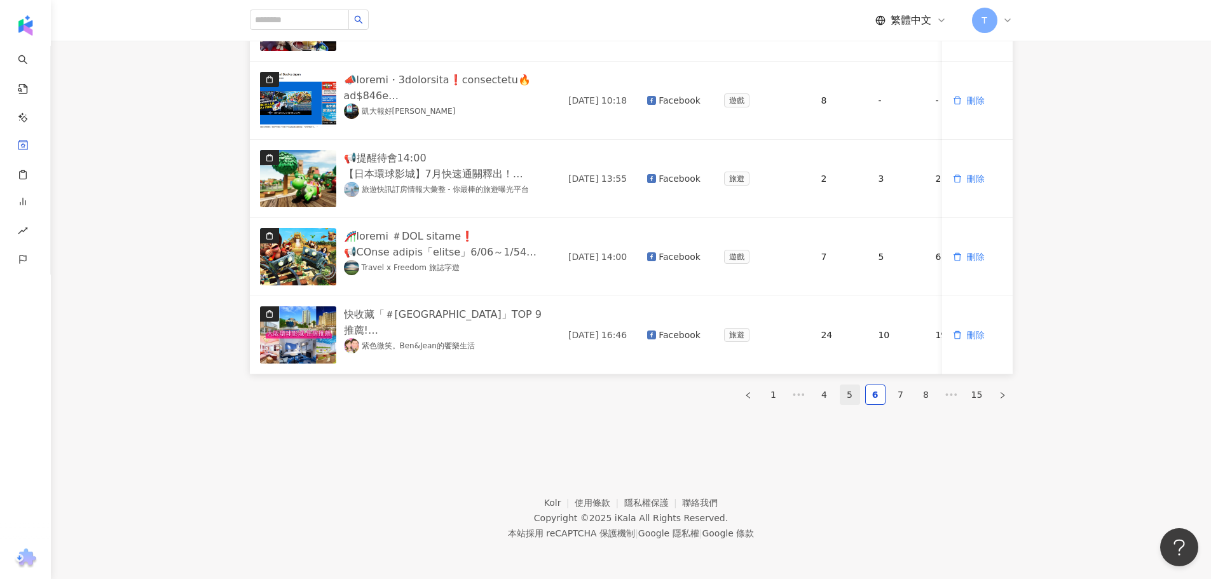
click at [851, 394] on link "5" at bounding box center [849, 394] width 19 height 19
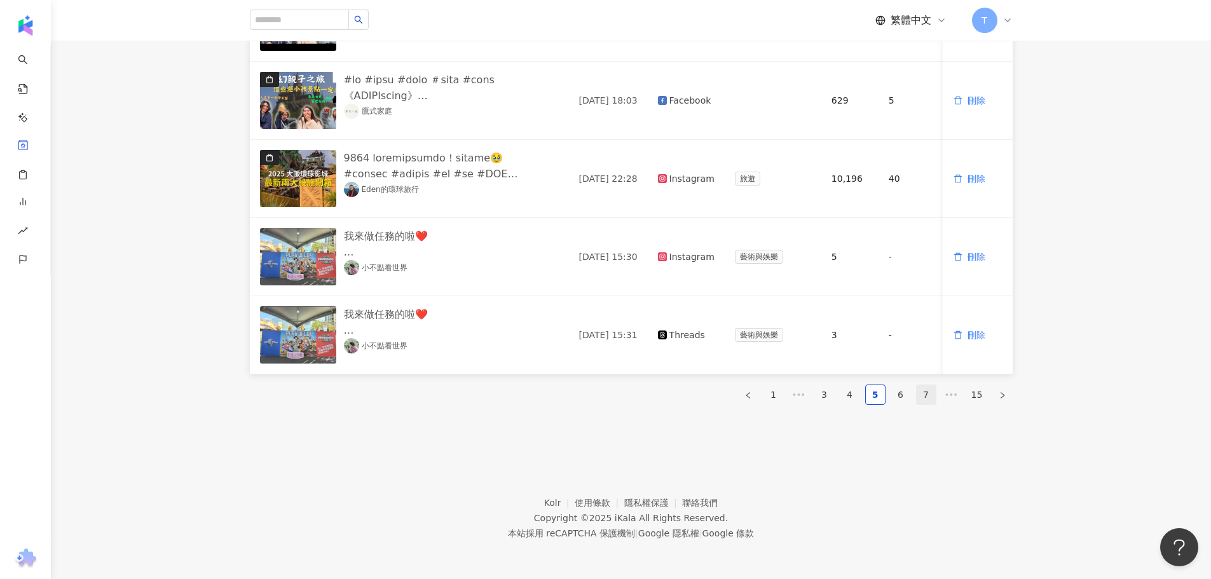
click at [920, 399] on link "7" at bounding box center [926, 394] width 19 height 19
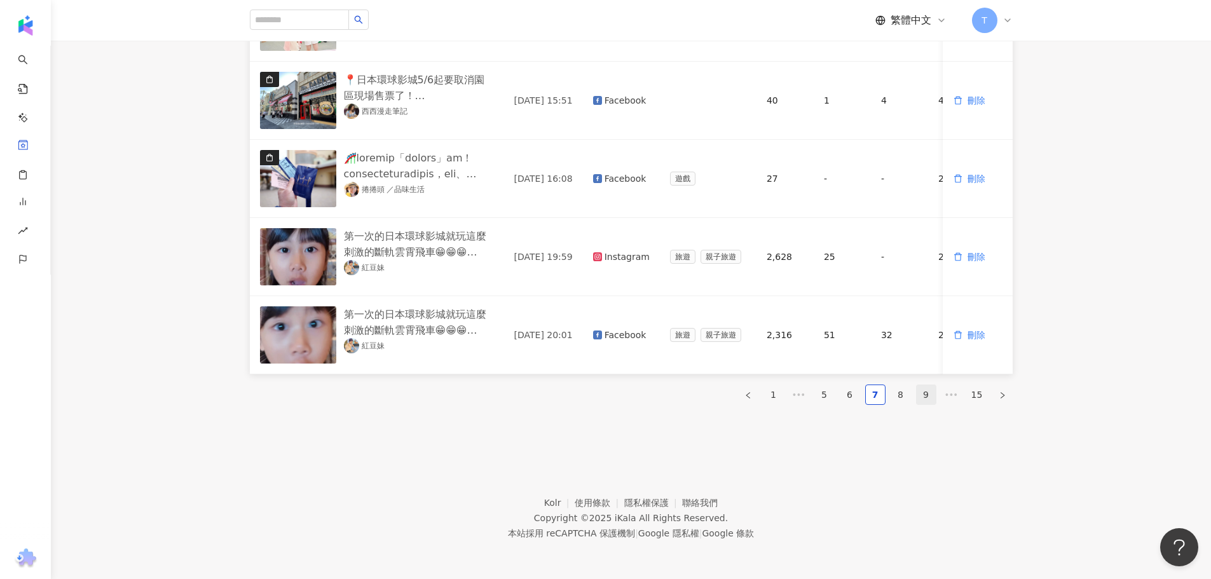
click at [926, 397] on link "9" at bounding box center [926, 394] width 19 height 19
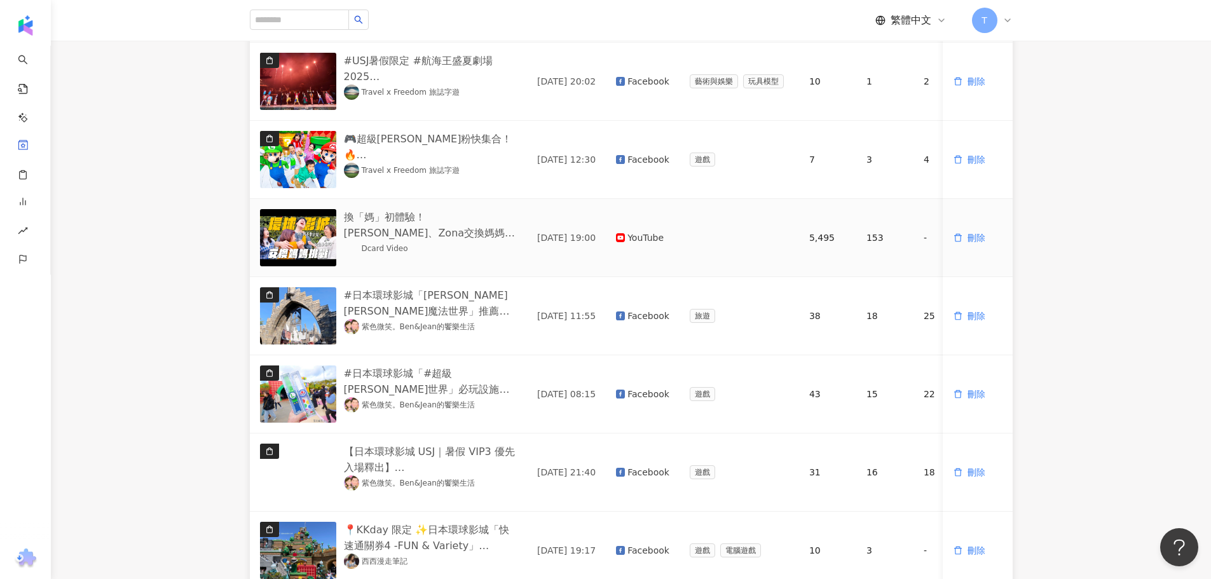
scroll to position [15, 0]
